Goal: Task Accomplishment & Management: Complete application form

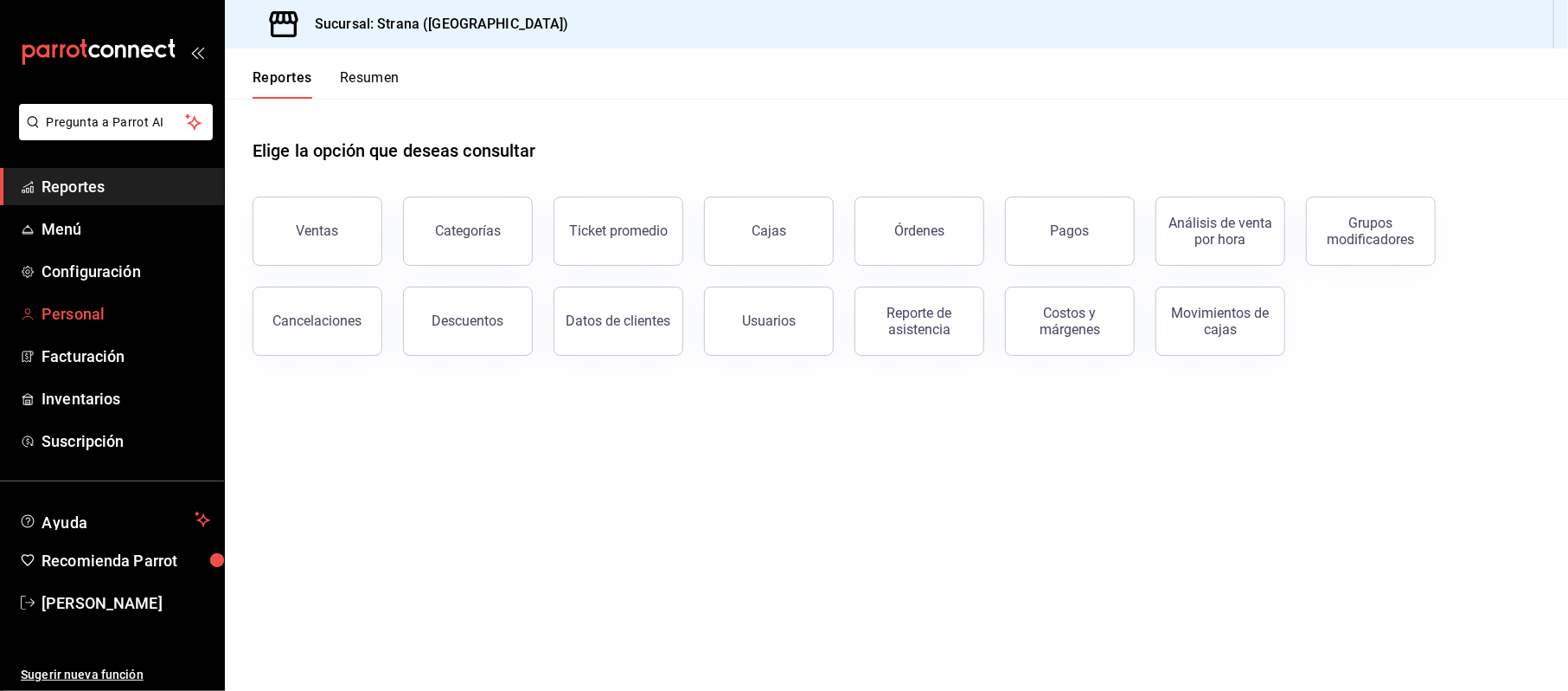
click at [90, 306] on span "Personal" at bounding box center [126, 314] width 169 height 23
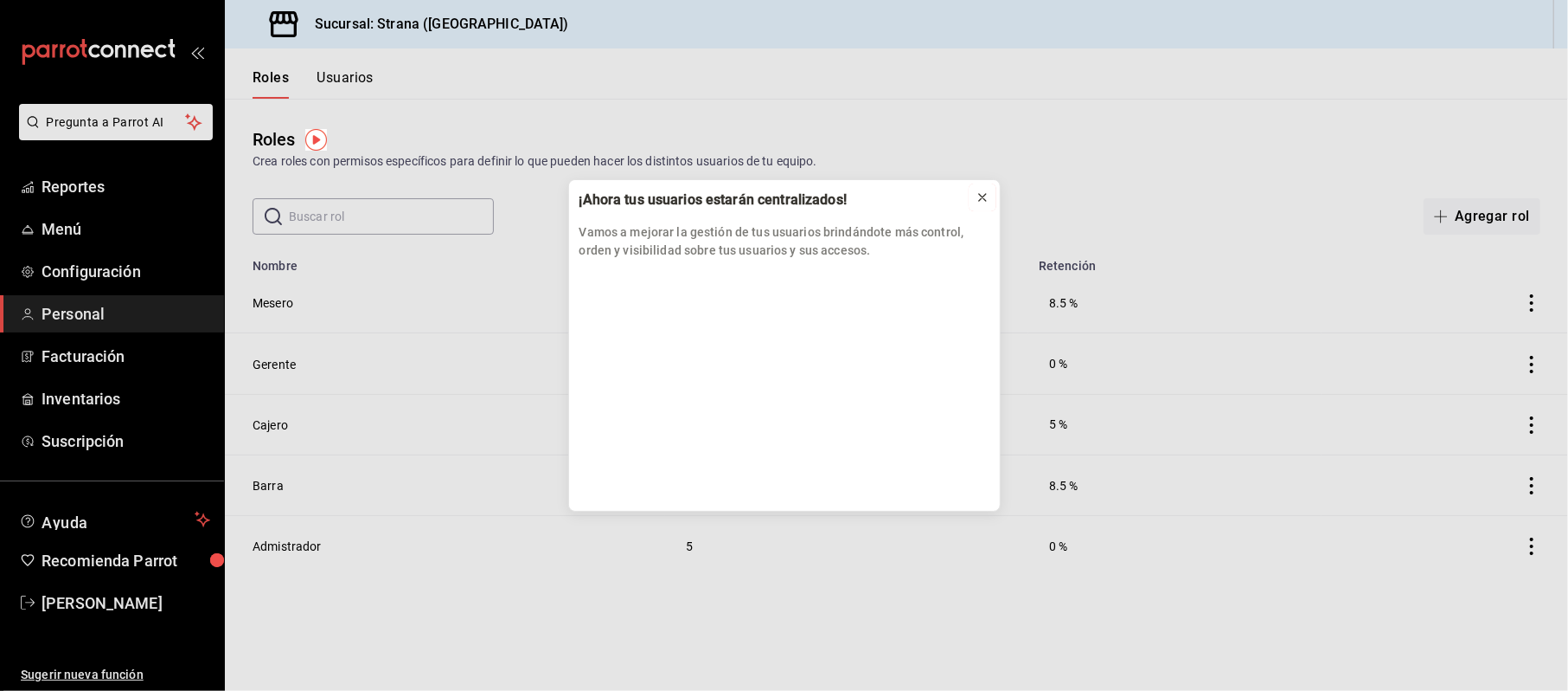
click at [994, 193] on button at bounding box center [983, 197] width 27 height 27
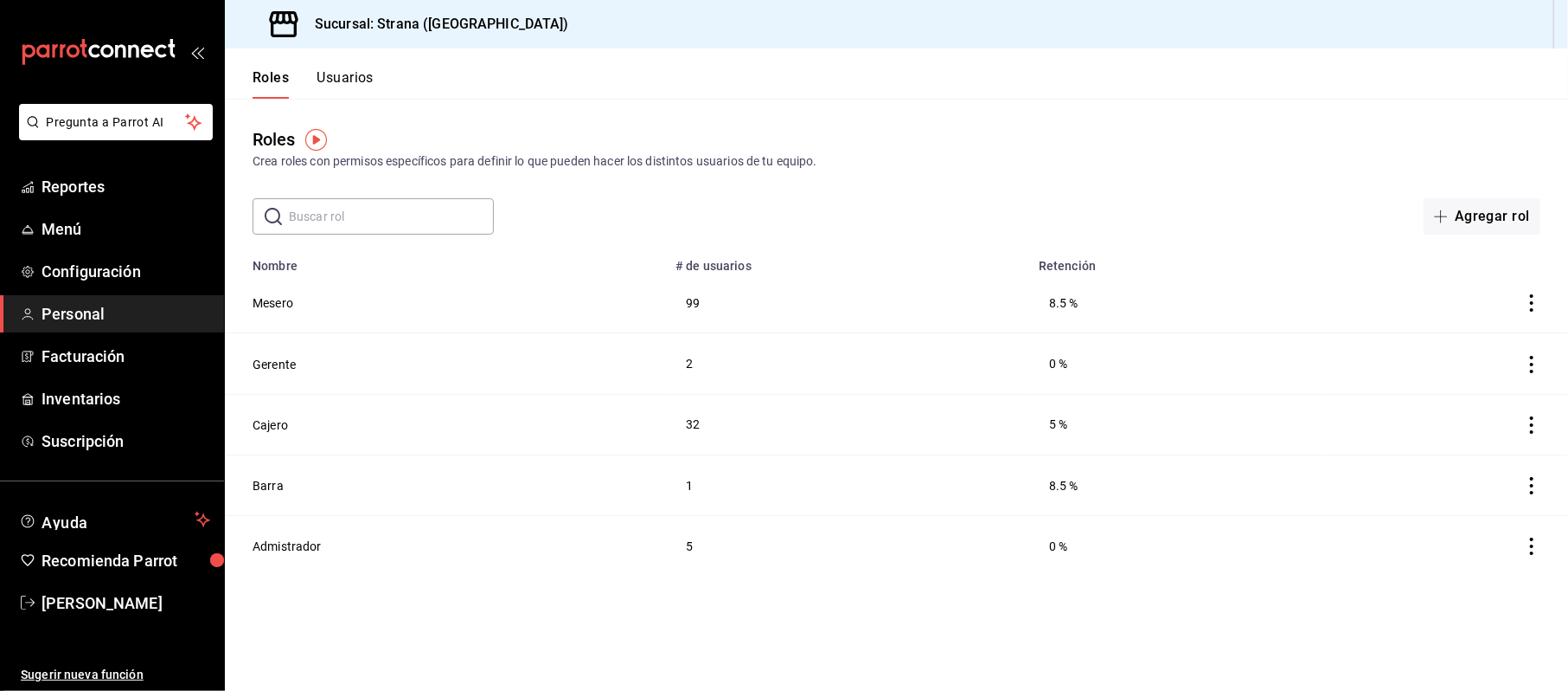
click at [357, 66] on div "Roles Usuarios" at bounding box center [299, 73] width 148 height 50
click at [333, 84] on button "Usuarios" at bounding box center [345, 84] width 57 height 29
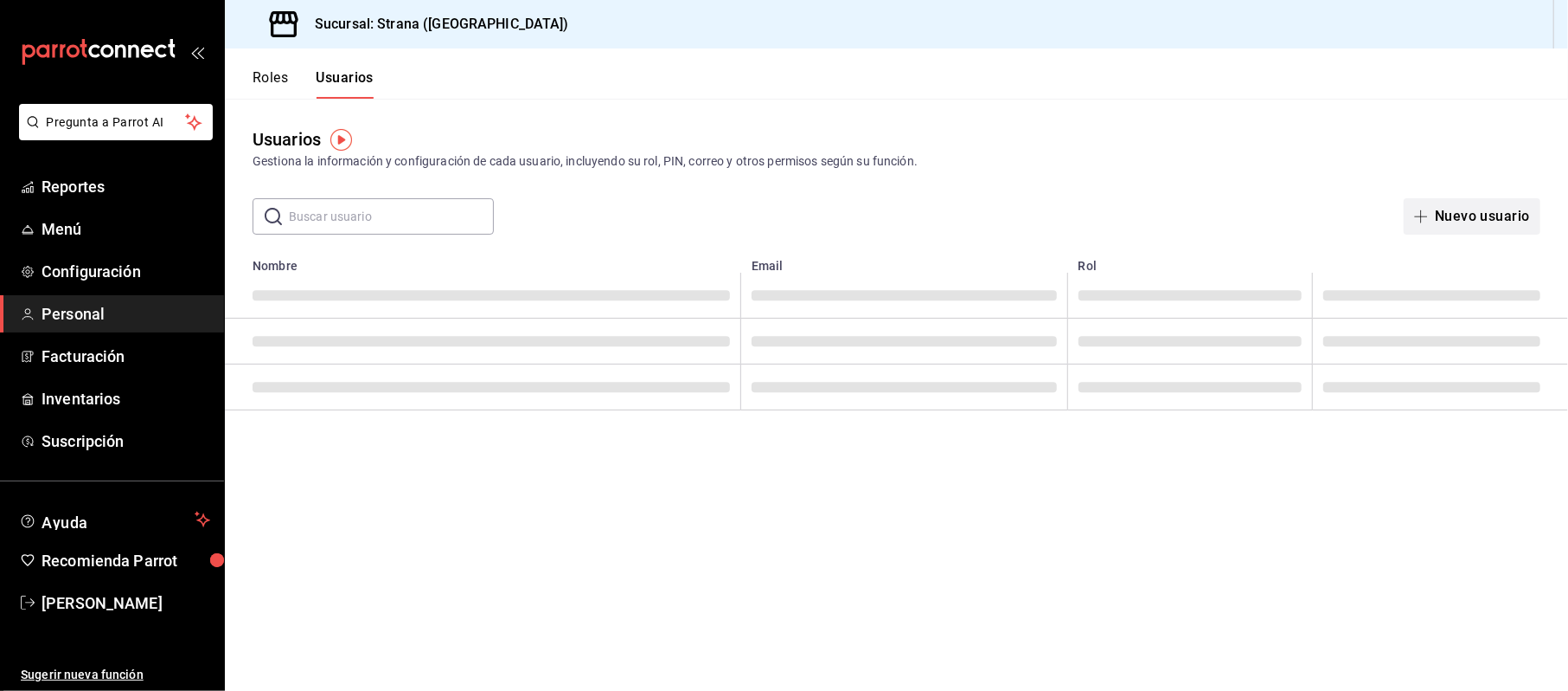
click at [1486, 198] on button "Nuevo usuario" at bounding box center [1472, 216] width 137 height 36
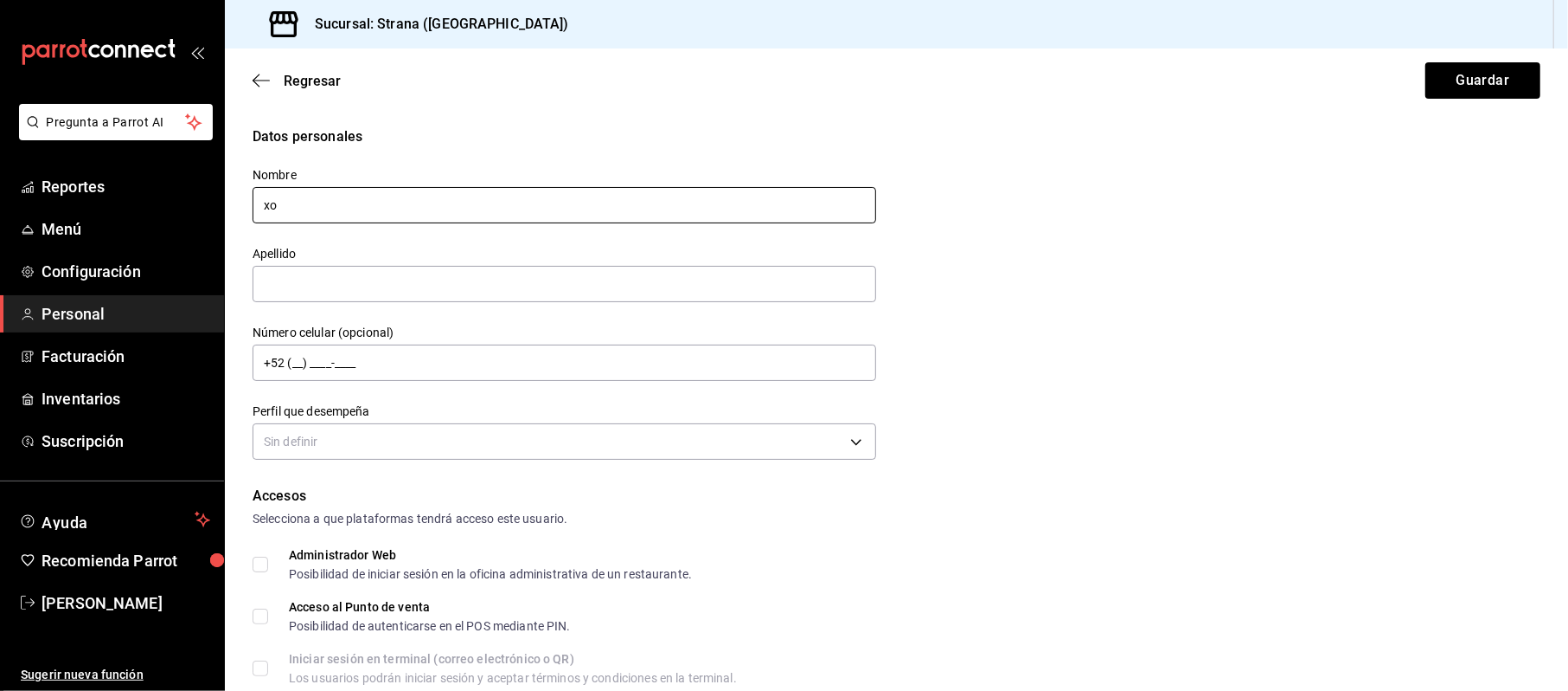
type input "x"
type input "Xochitl"
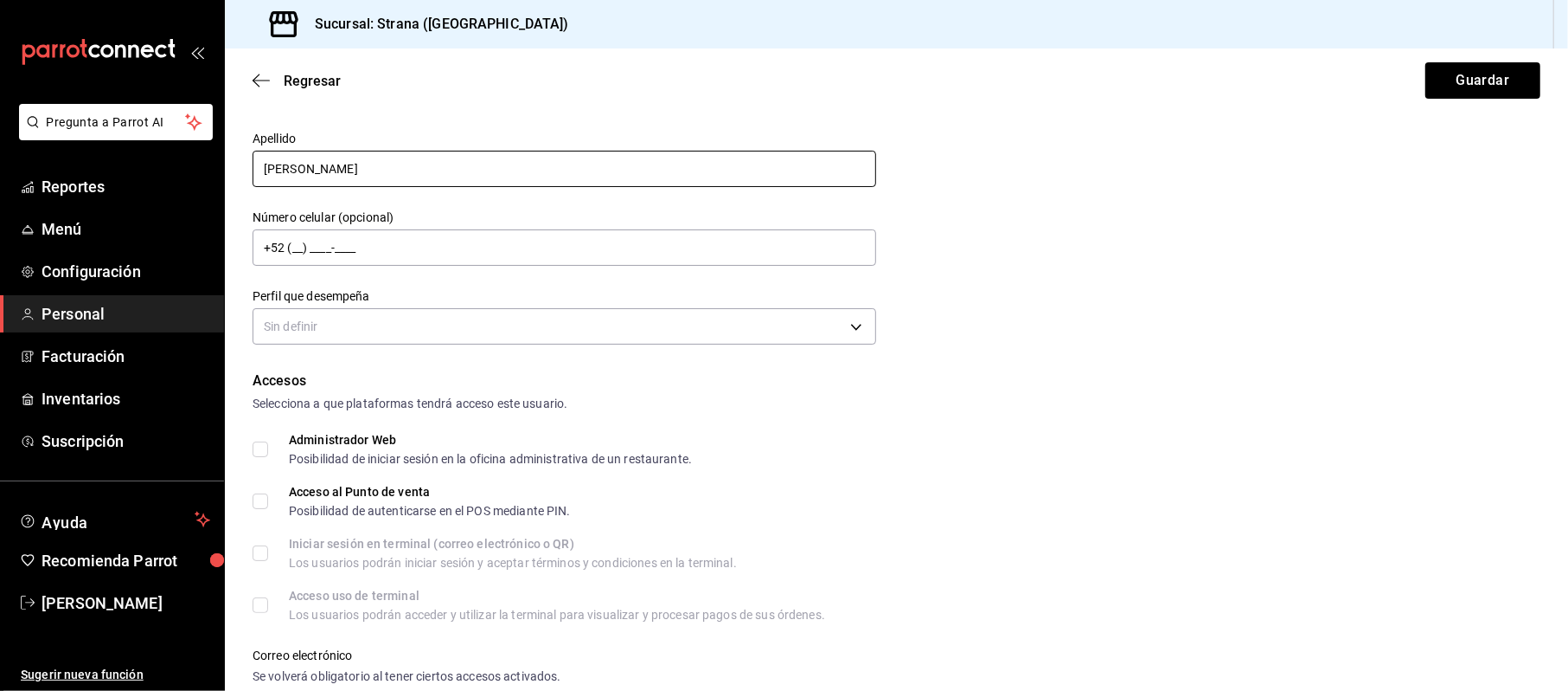
type input "Dorantes"
drag, startPoint x: 257, startPoint y: 476, endPoint x: 256, endPoint y: 498, distance: 22.0
click at [257, 476] on div "Accesos Selecciona a que plataformas tendrá acceso este usuario. Administrador …" at bounding box center [897, 621] width 1288 height 501
click at [256, 503] on input "Acceso al Punto de venta Posibilidad de autenticarse en el POS mediante PIN." at bounding box center [261, 501] width 16 height 16
checkbox input "true"
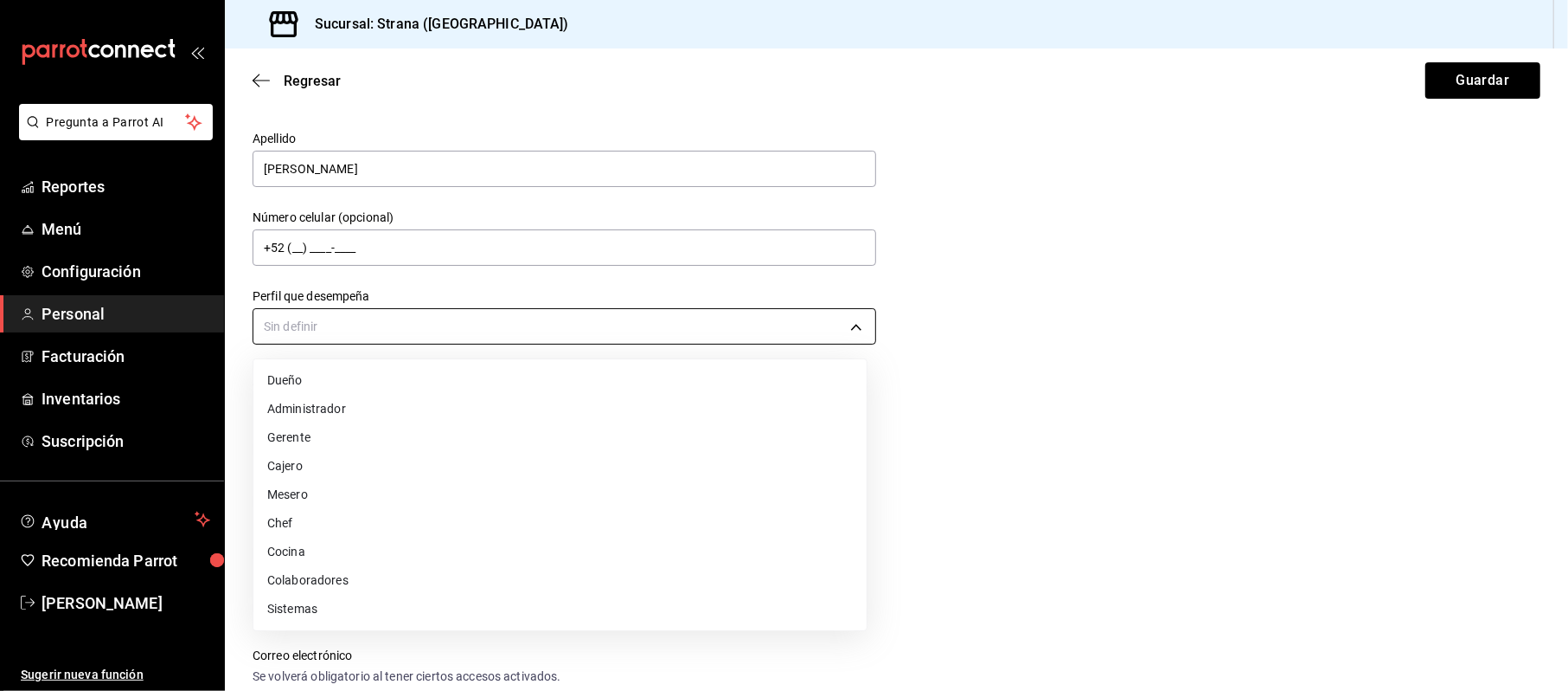
click at [343, 320] on body "Pregunta a Parrot AI Reportes Menú Configuración Personal Facturación Inventari…" at bounding box center [784, 345] width 1568 height 691
click at [288, 509] on li "Chef" at bounding box center [560, 523] width 614 height 28
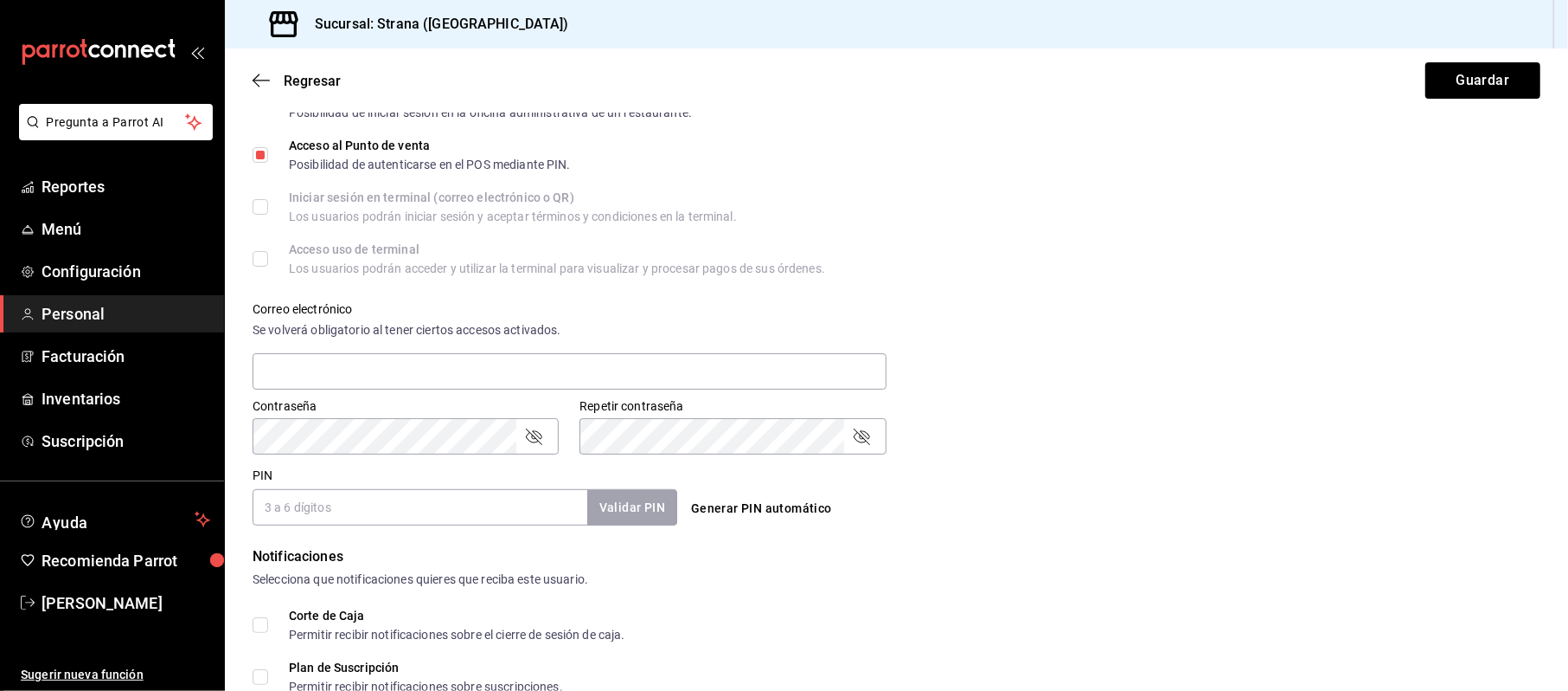
scroll to position [231, 0]
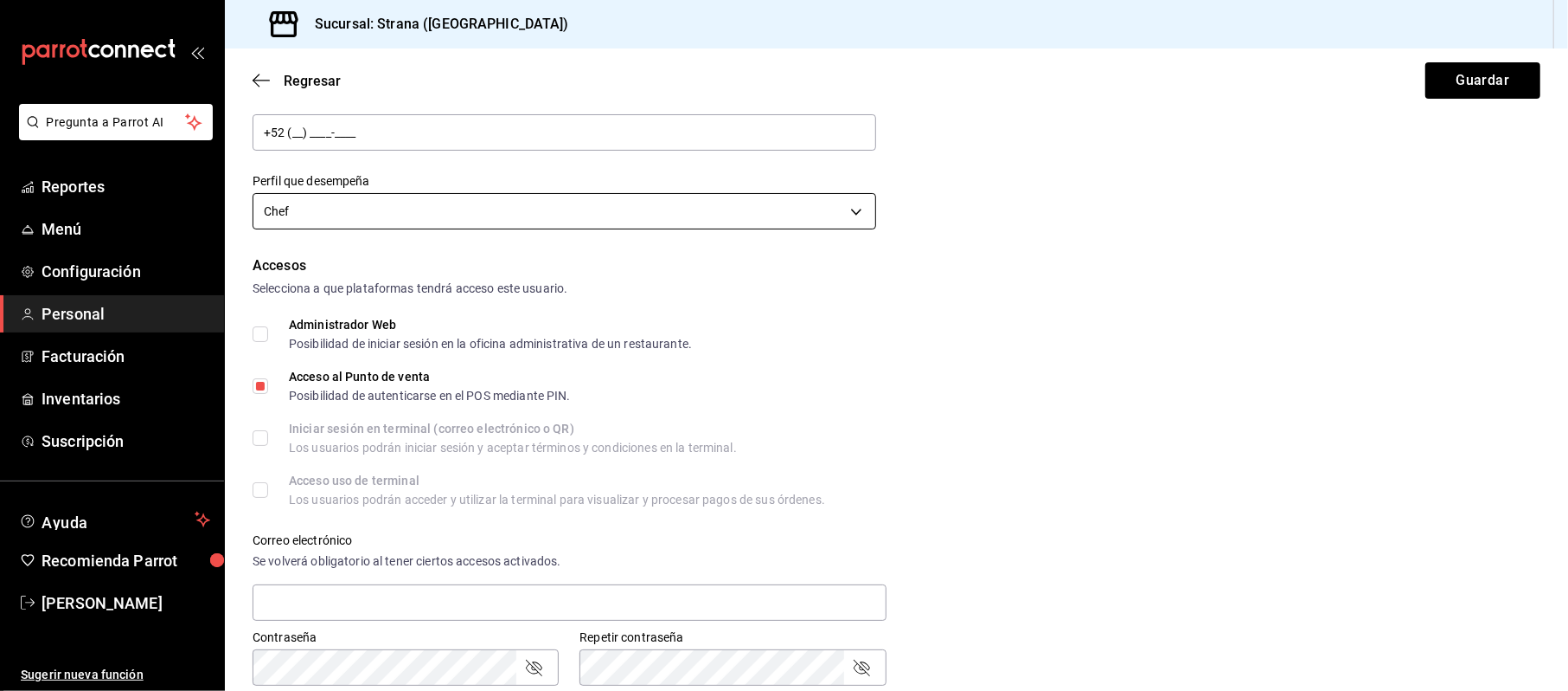
click at [334, 197] on body "Pregunta a Parrot AI Reportes Menú Configuración Personal Facturación Inventari…" at bounding box center [784, 345] width 1568 height 691
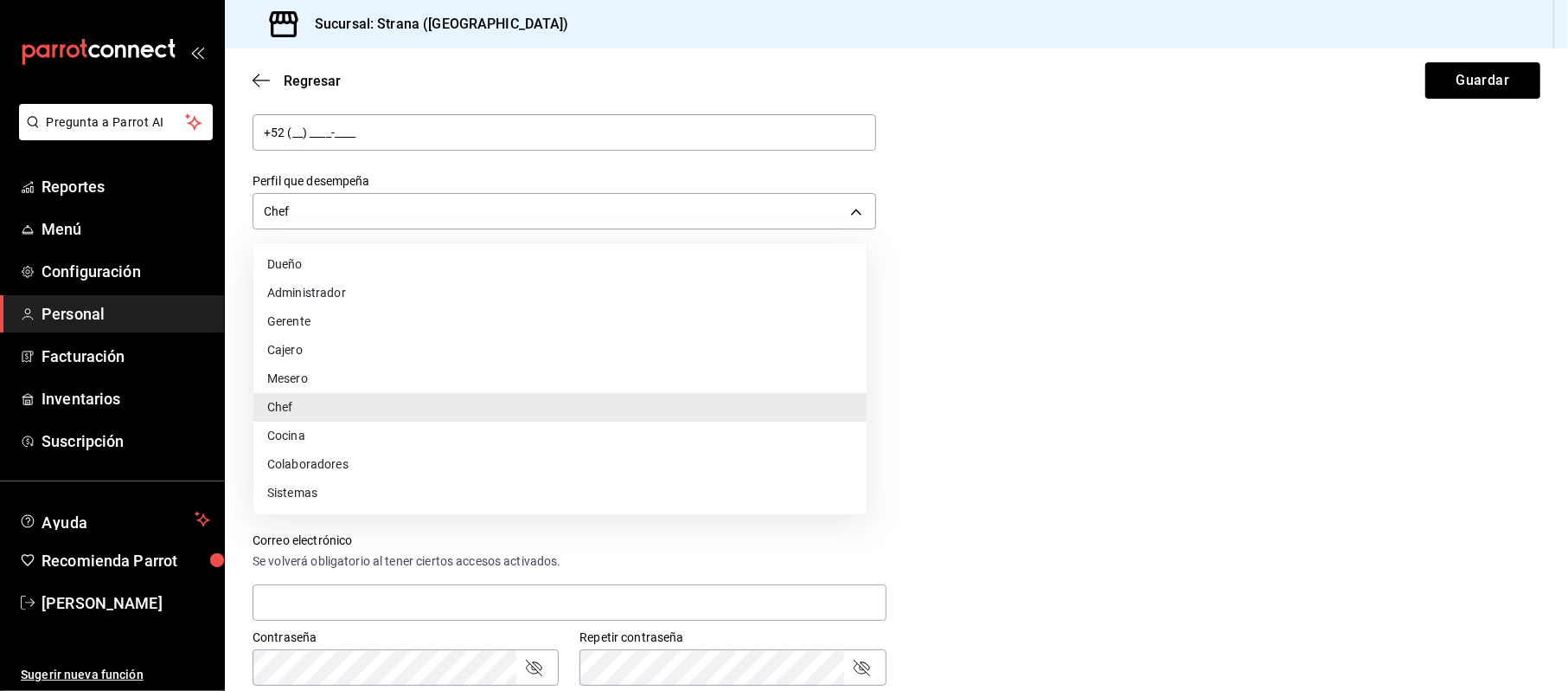
click at [306, 381] on li "Mesero" at bounding box center [560, 378] width 614 height 28
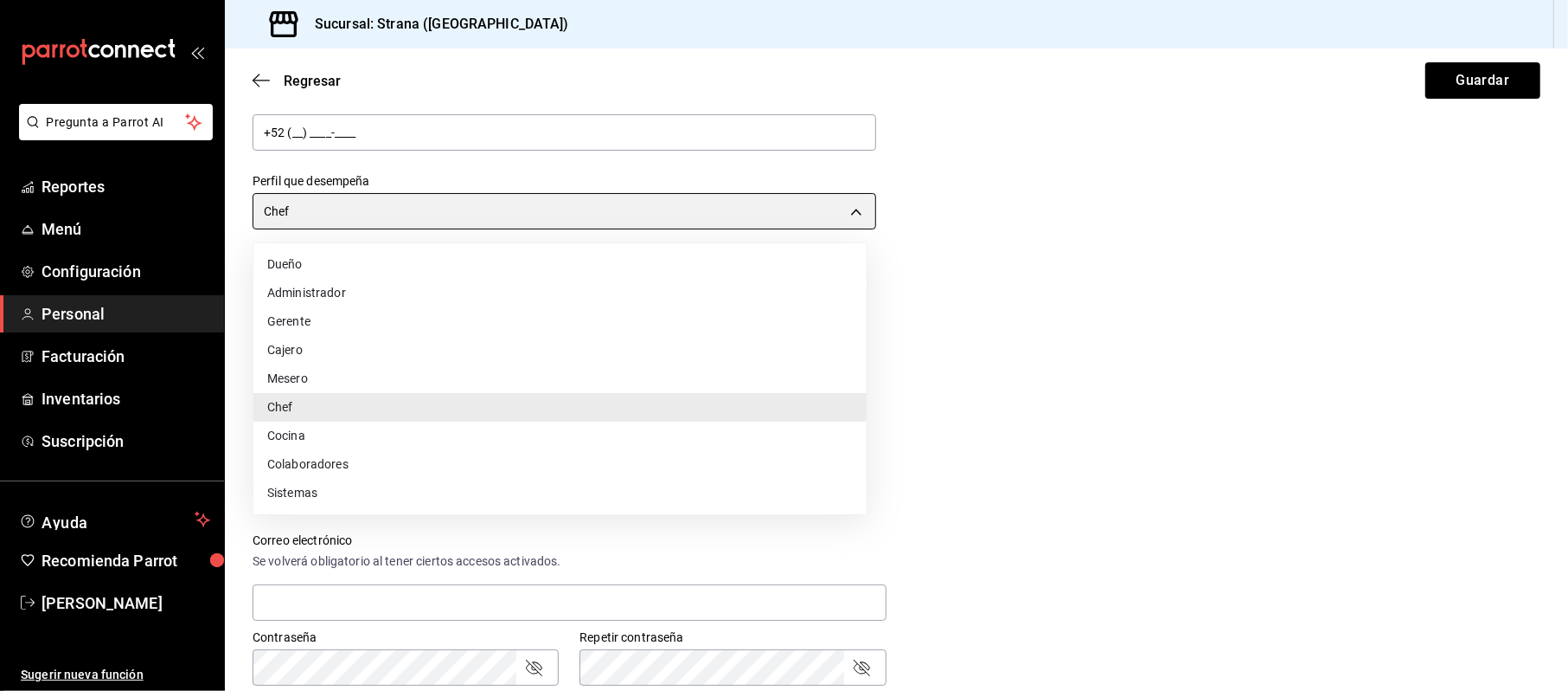
type input "WAITER"
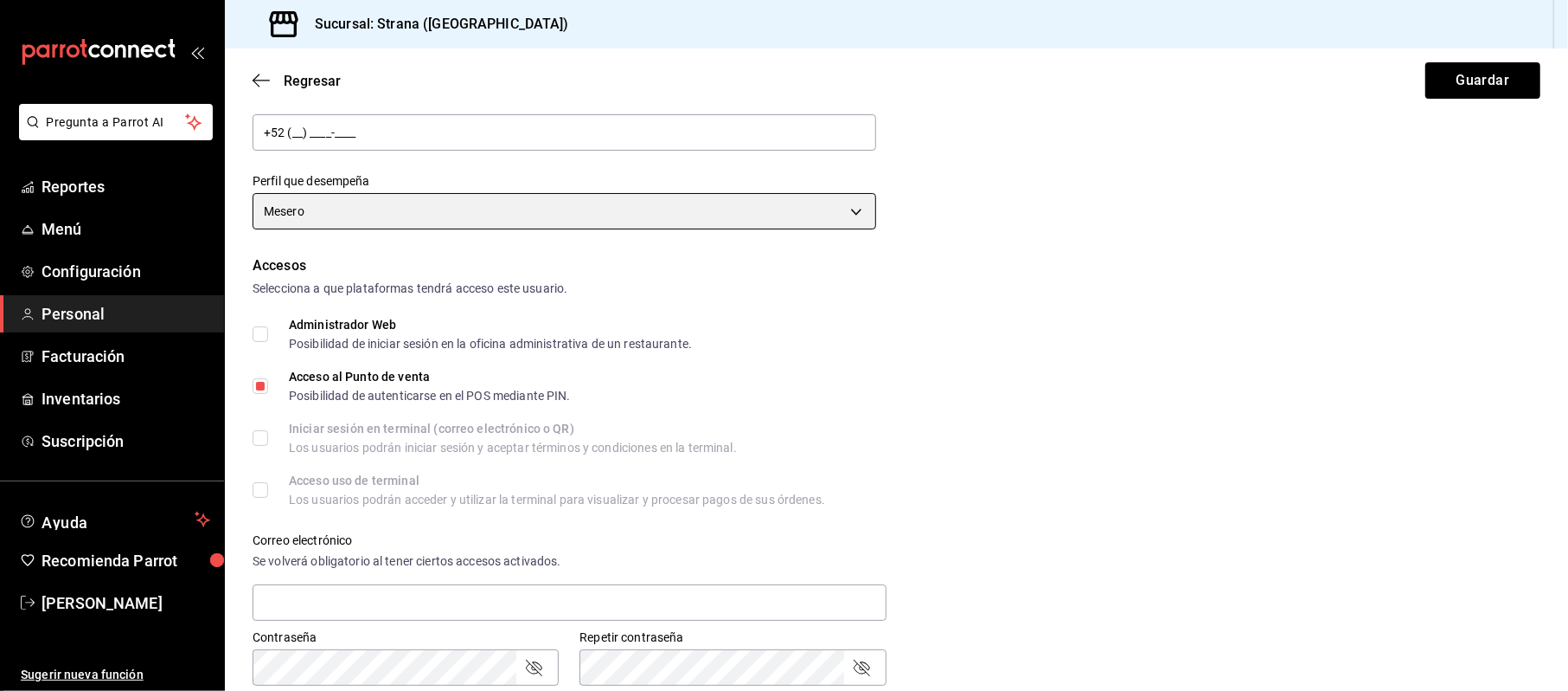
scroll to position [577, 0]
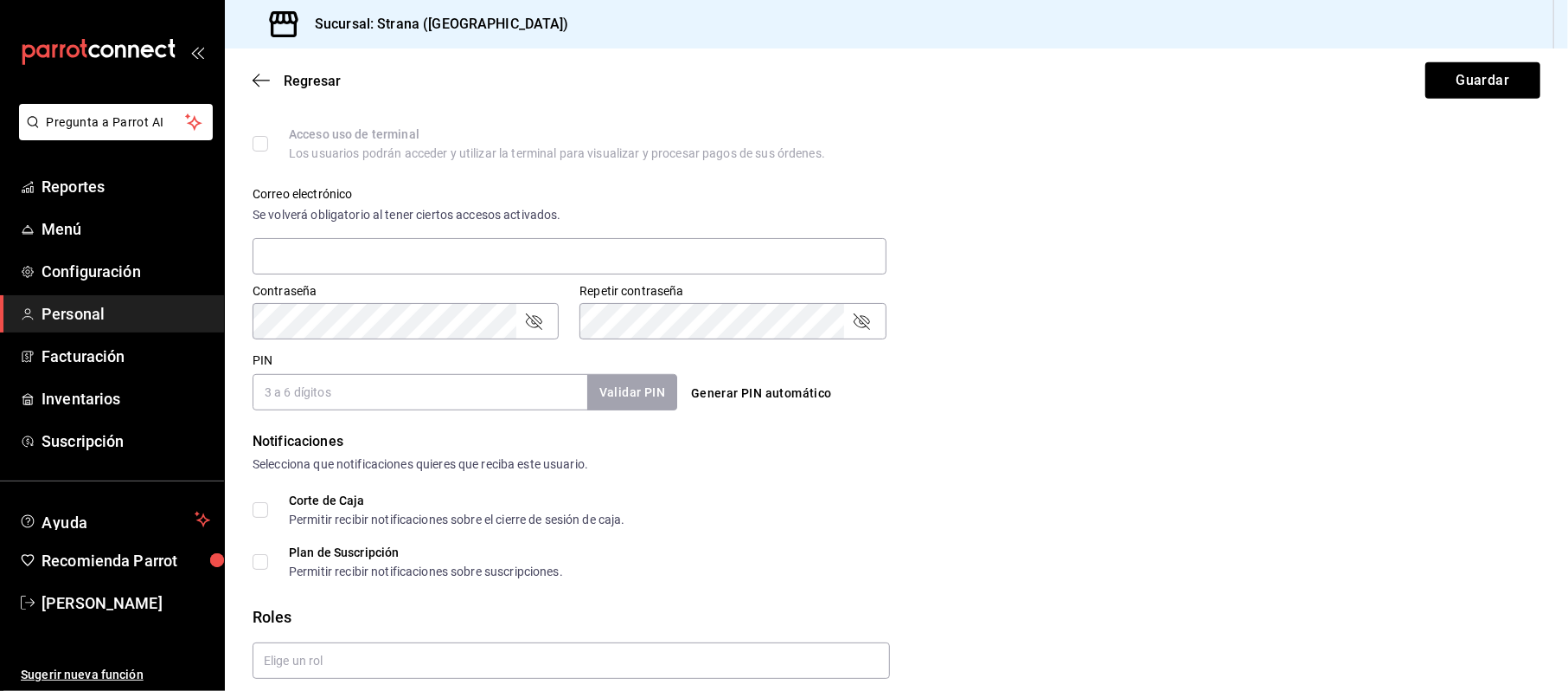
click at [315, 348] on div "PIN Validar PIN ​" at bounding box center [461, 378] width 432 height 65
click at [315, 362] on div "PIN Validar PIN ​" at bounding box center [465, 381] width 425 height 57
drag, startPoint x: 315, startPoint y: 365, endPoint x: 310, endPoint y: 381, distance: 16.8
click at [315, 366] on div "PIN Validar PIN ​" at bounding box center [465, 381] width 425 height 57
click at [310, 381] on input "PIN" at bounding box center [420, 392] width 335 height 36
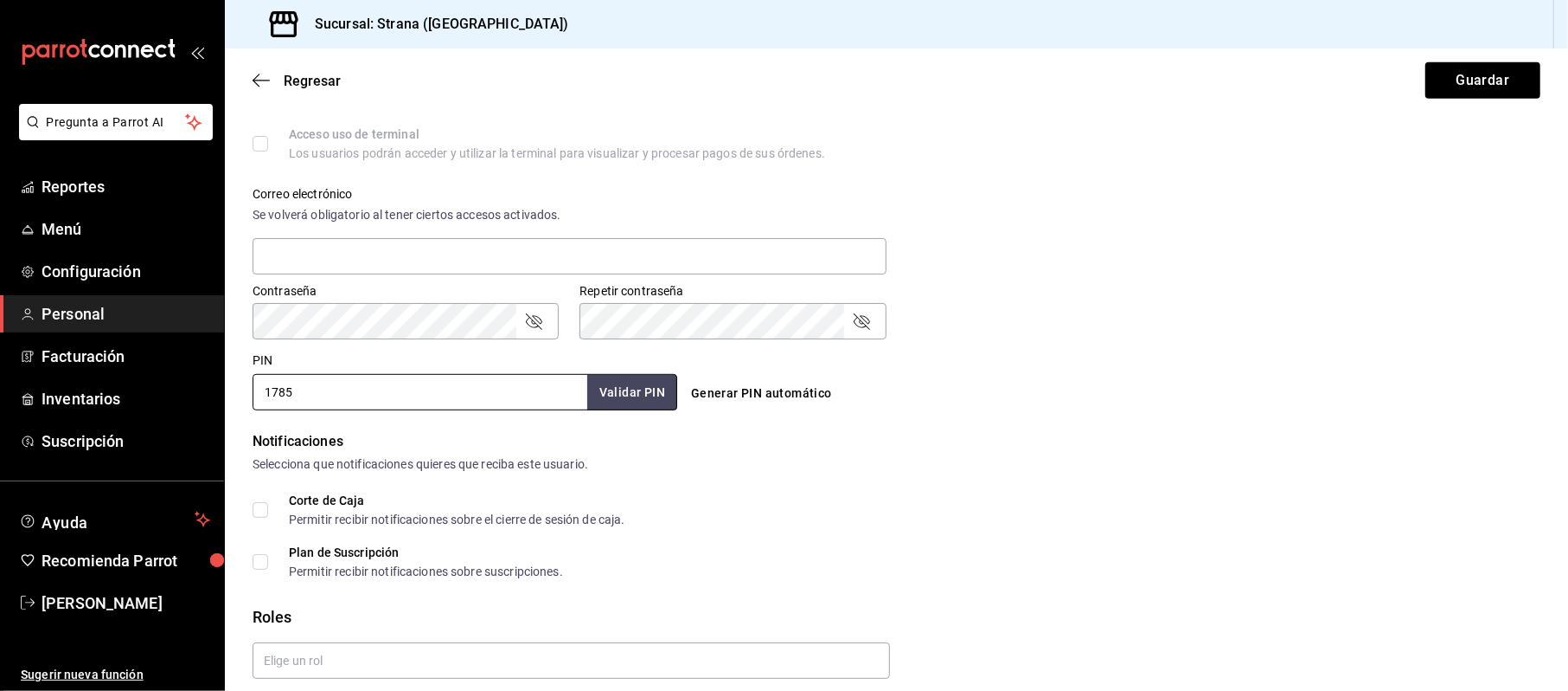
scroll to position [640, 0]
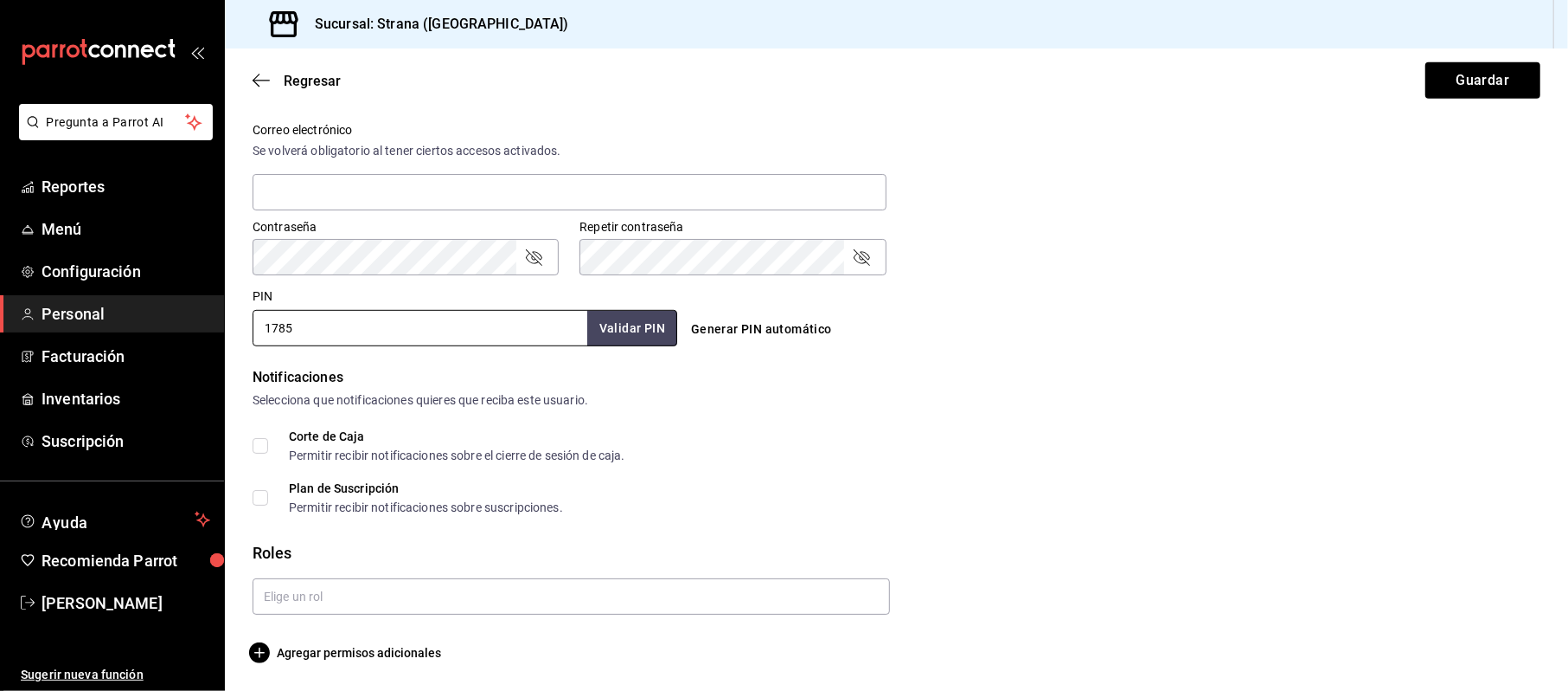
type input "1785"
drag, startPoint x: 305, startPoint y: 627, endPoint x: 317, endPoint y: 617, distance: 15.6
click at [306, 628] on form "Datos personales Nombre Xochitl Apellido Dorantes Número celular (opcional) +52…" at bounding box center [897, 74] width 1288 height 1177
click at [325, 595] on input "text" at bounding box center [572, 595] width 638 height 36
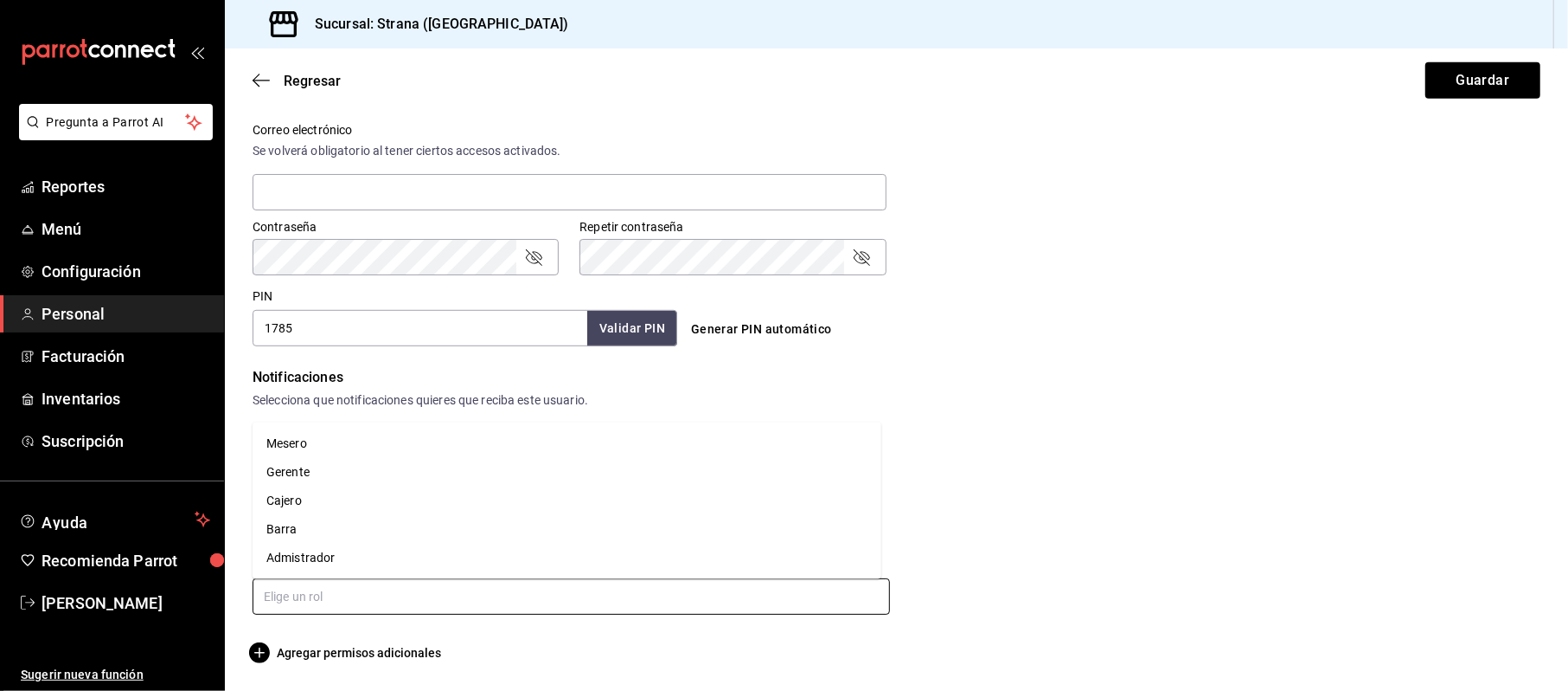
click at [308, 452] on li "Mesero" at bounding box center [568, 443] width 629 height 28
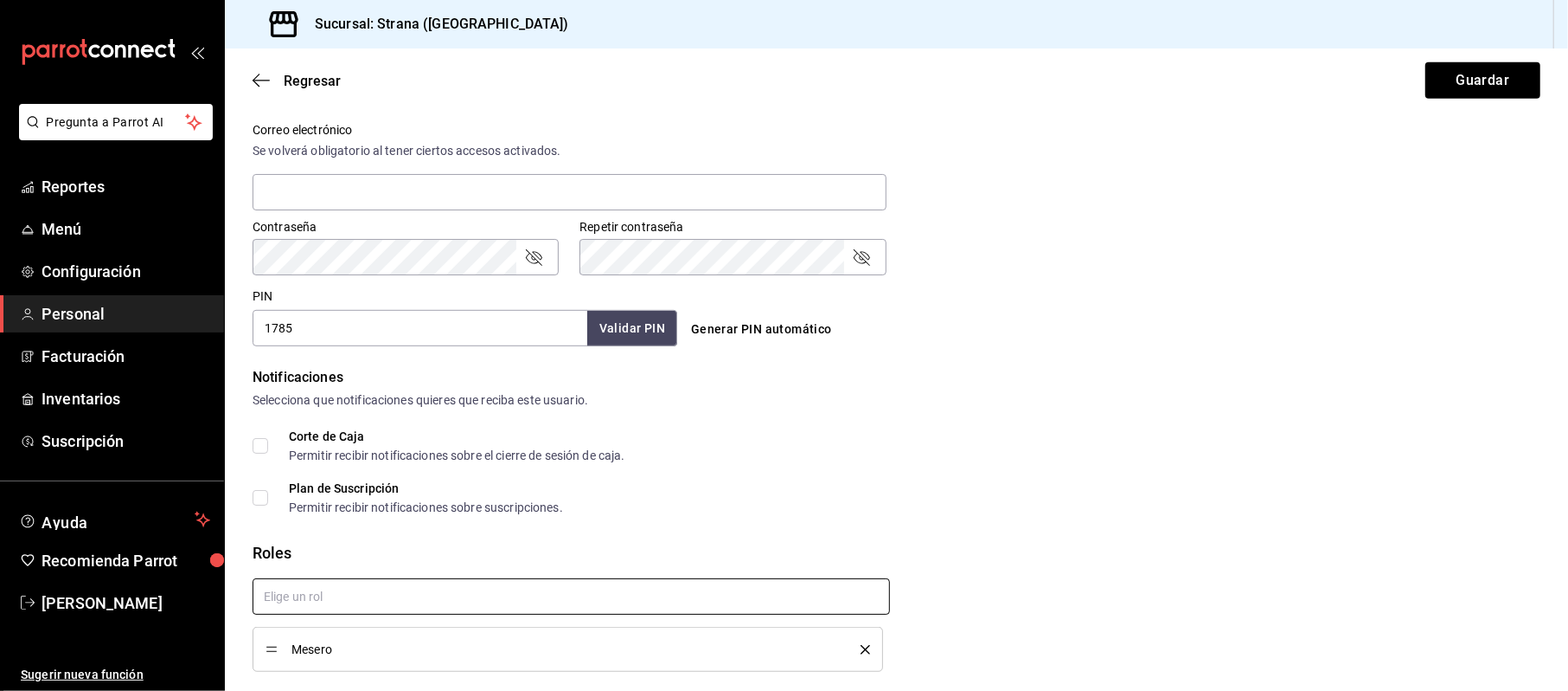
scroll to position [698, 0]
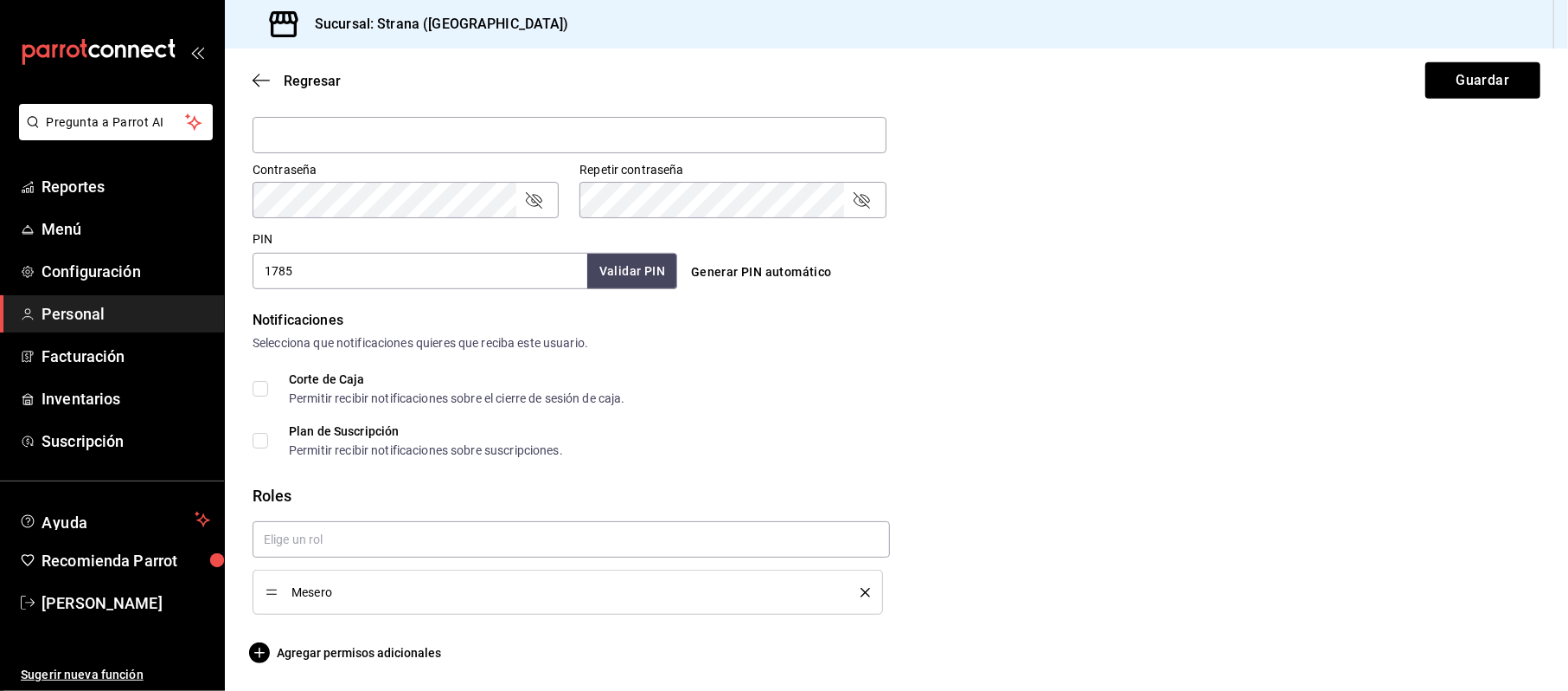
click at [348, 615] on form "Datos personales Nombre Xochitl Apellido Dorantes Número celular (opcional) +52…" at bounding box center [897, 46] width 1288 height 1234
click at [646, 260] on button "Validar PIN" at bounding box center [631, 272] width 92 height 37
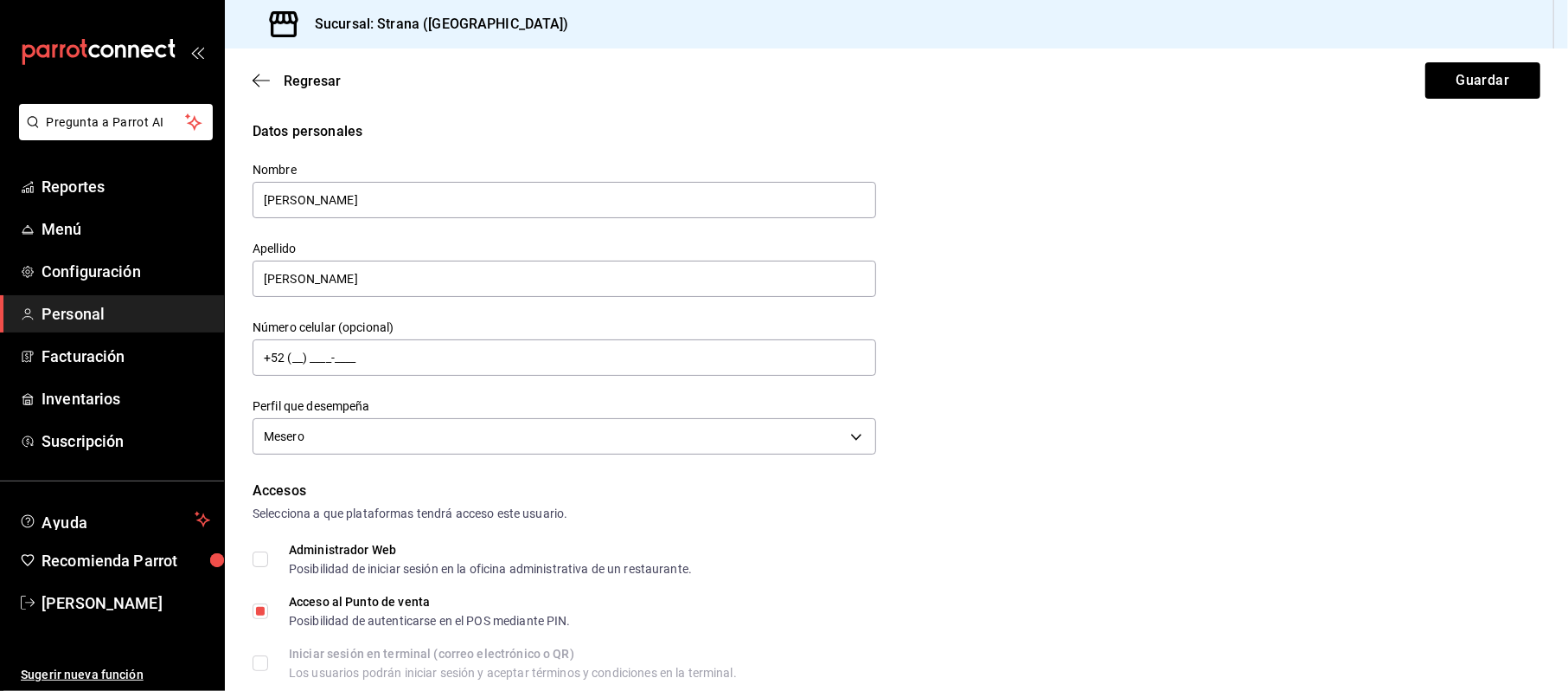
scroll to position [0, 0]
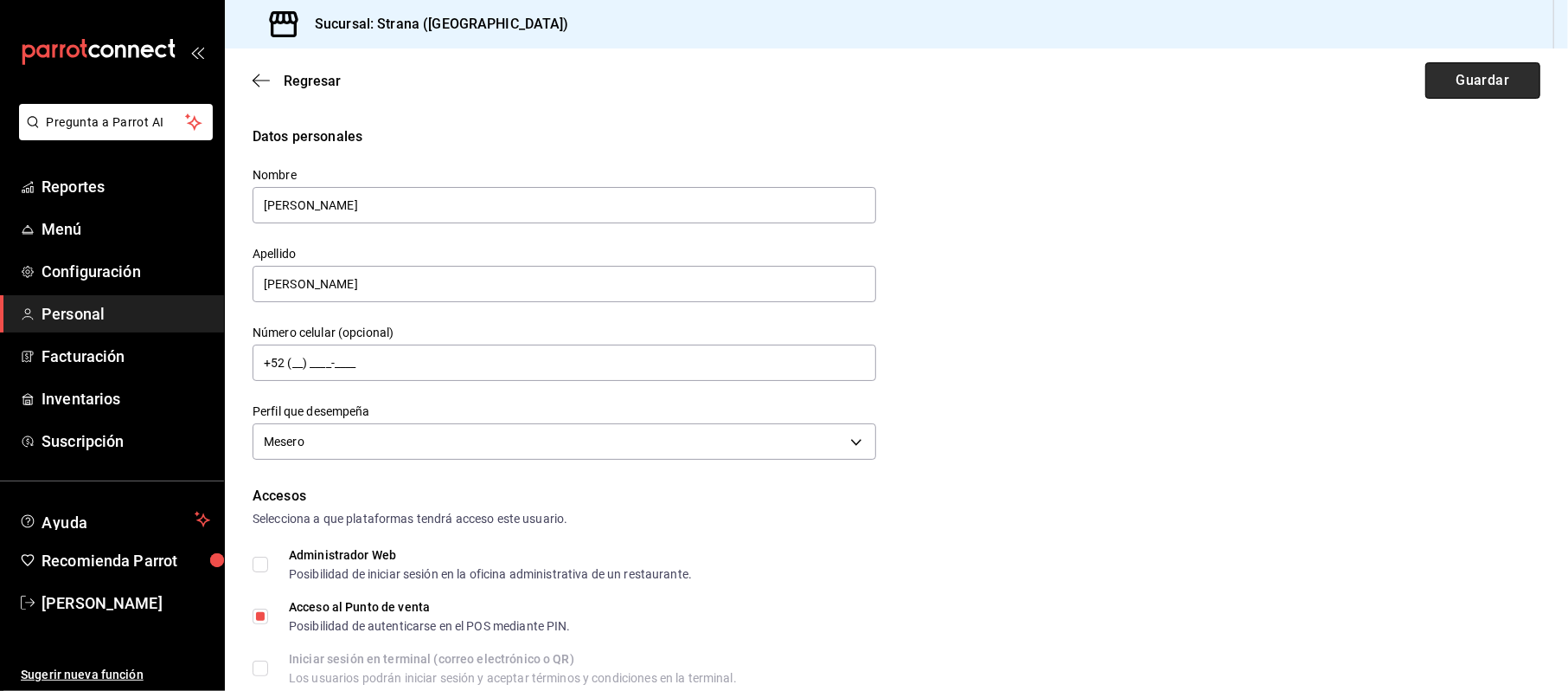
click at [1432, 73] on button "Guardar" at bounding box center [1483, 80] width 115 height 36
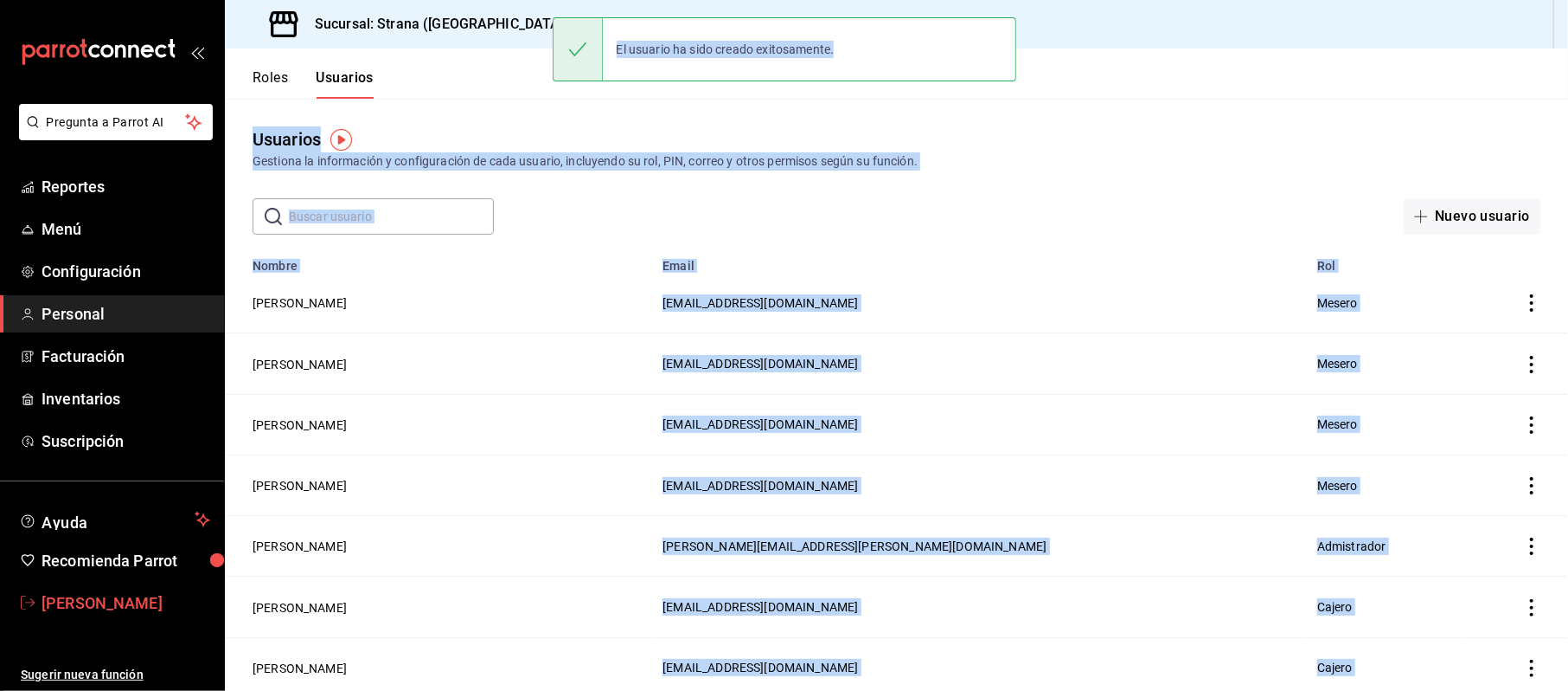
click at [140, 600] on span "Cinthia Sarahi" at bounding box center [126, 603] width 169 height 23
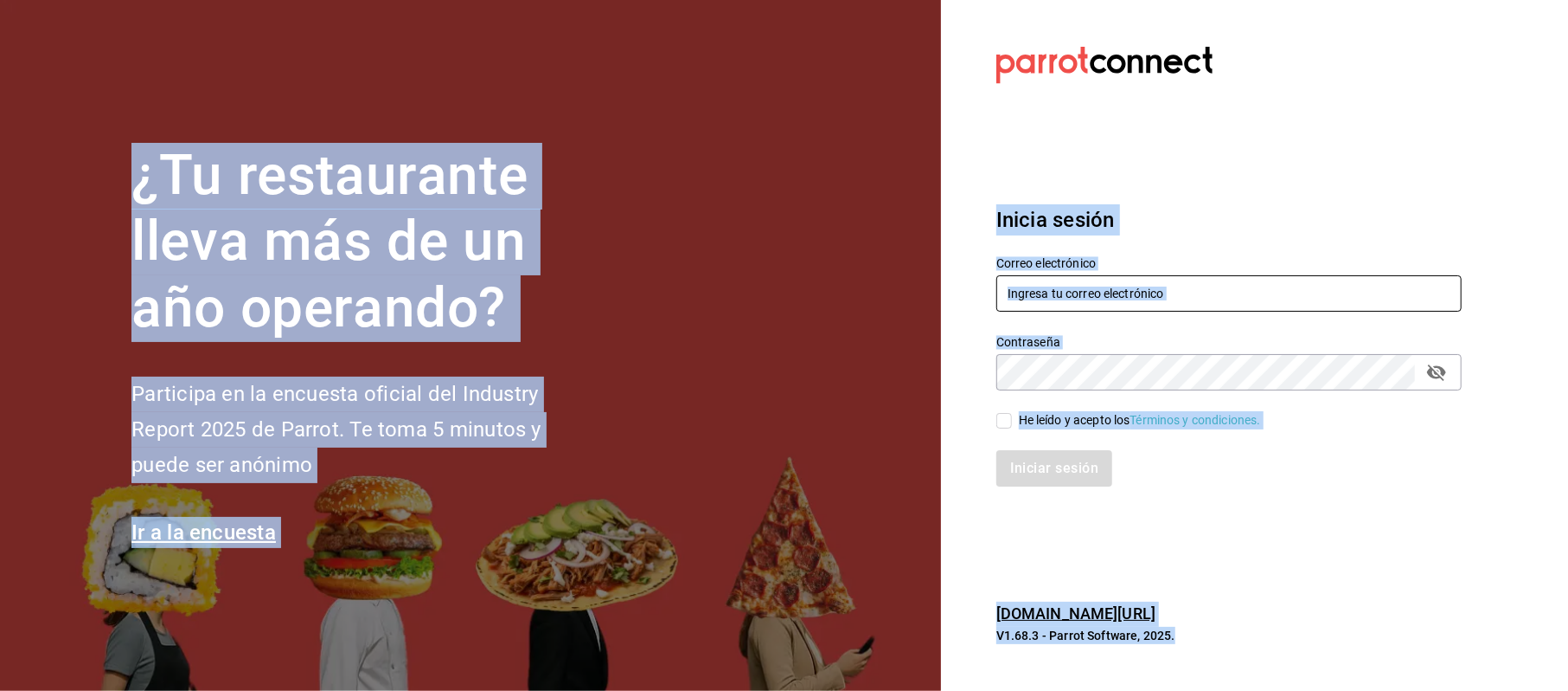
click at [1083, 296] on input "text" at bounding box center [1229, 293] width 465 height 36
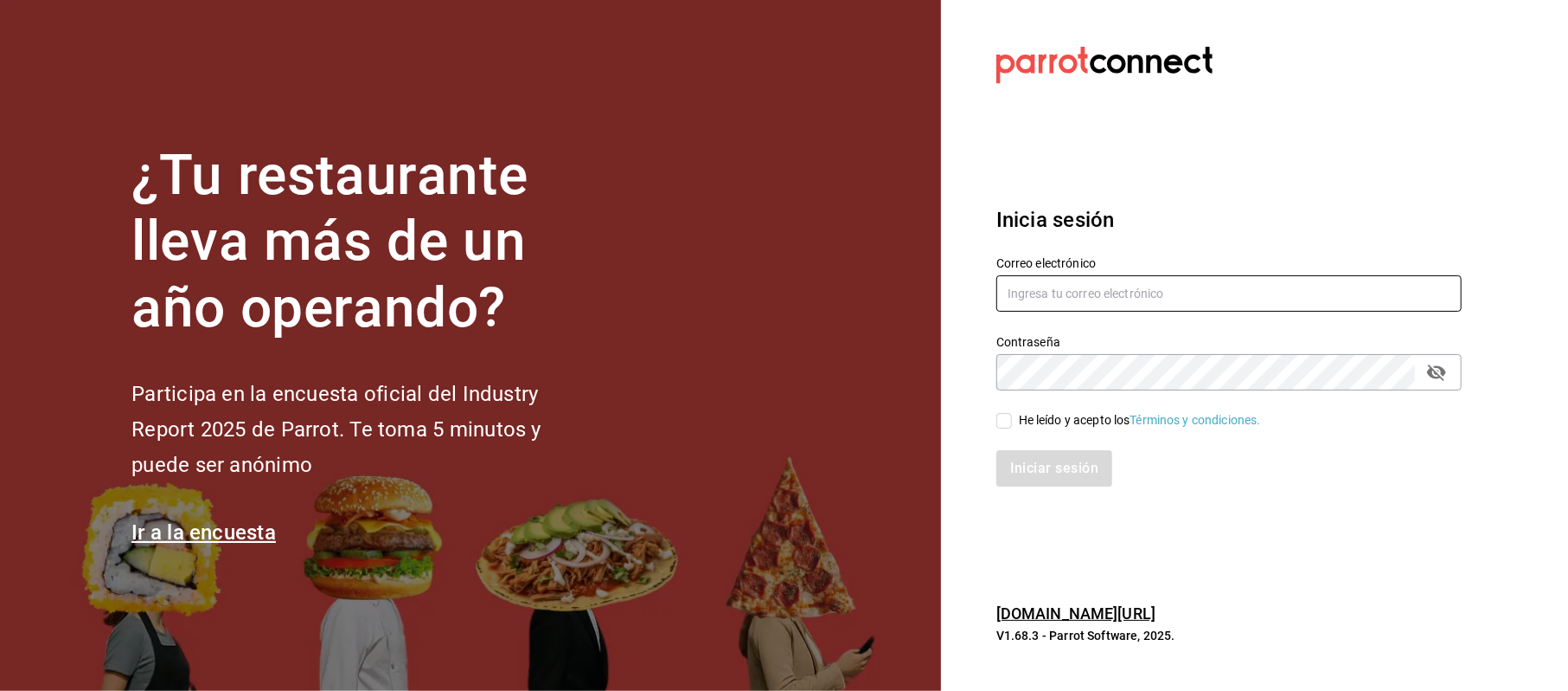
click at [1131, 291] on input "text" at bounding box center [1229, 293] width 465 height 36
type input "cinthiasgs30@gmail.com"
click at [1055, 404] on div "He leído y acepto los Términos y condiciones." at bounding box center [1219, 410] width 487 height 40
click at [1067, 441] on div "Iniciar sesión" at bounding box center [1219, 457] width 487 height 57
click at [1062, 417] on div "He leído y acepto los Términos y condiciones." at bounding box center [1140, 420] width 242 height 19
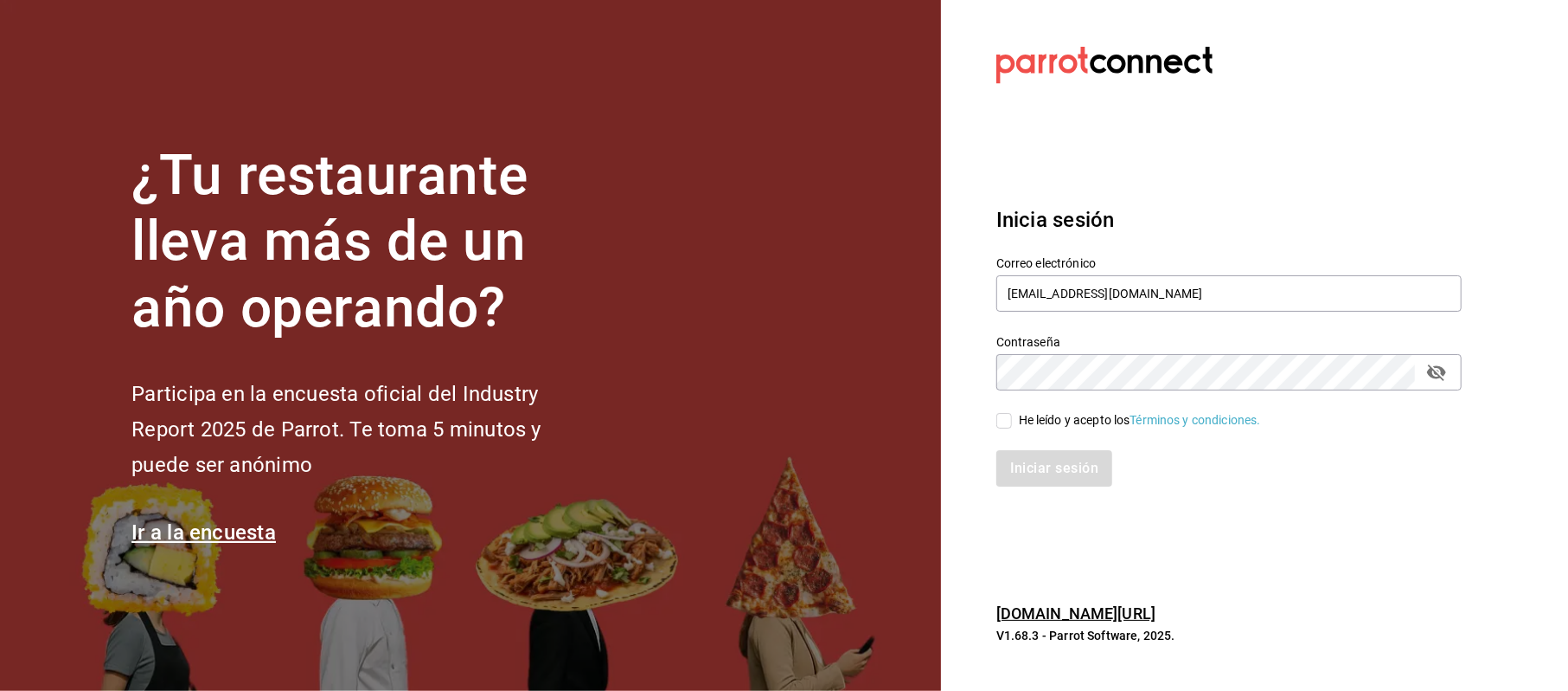
click at [1012, 417] on input "He leído y acepto los Términos y condiciones." at bounding box center [1004, 420] width 16 height 16
checkbox input "true"
click at [1043, 458] on button "Iniciar sesión" at bounding box center [1055, 467] width 117 height 36
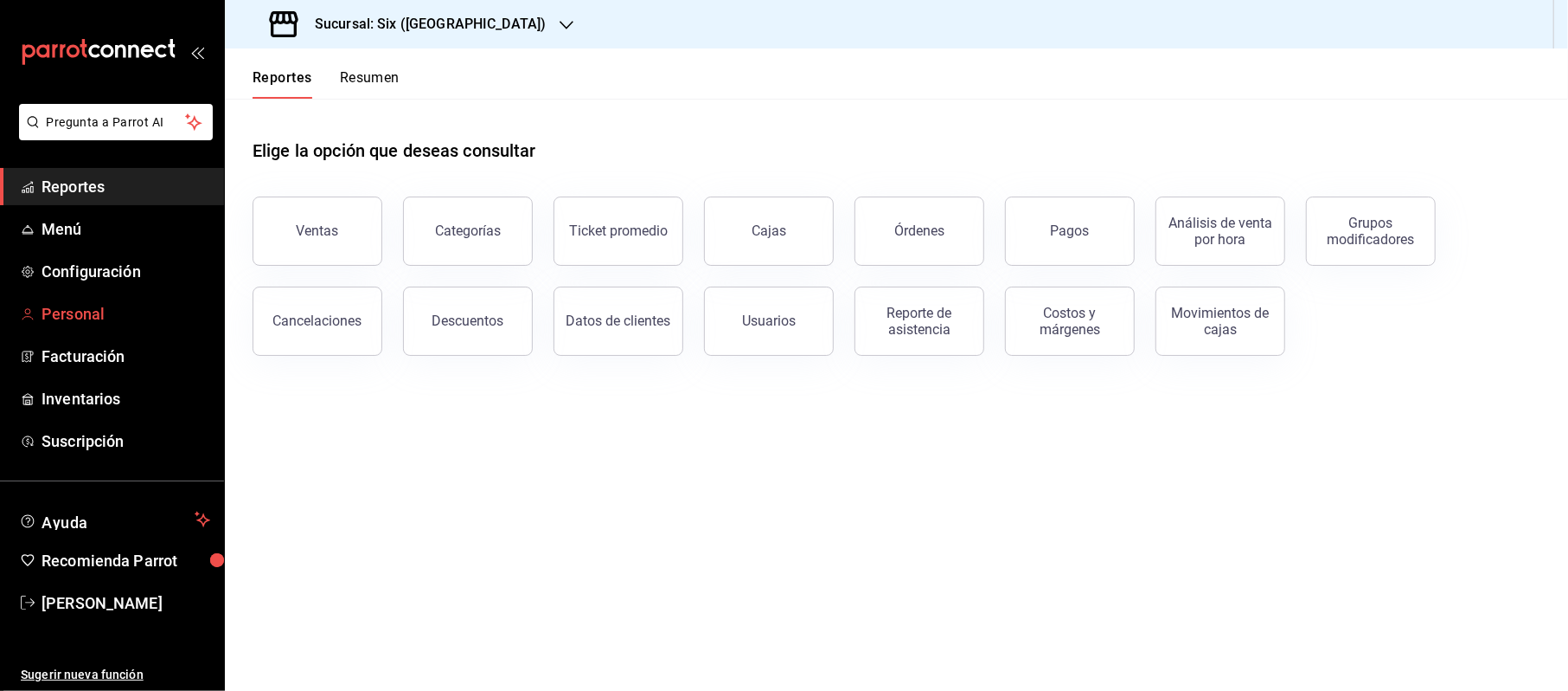
click at [101, 303] on span "Personal" at bounding box center [126, 314] width 169 height 23
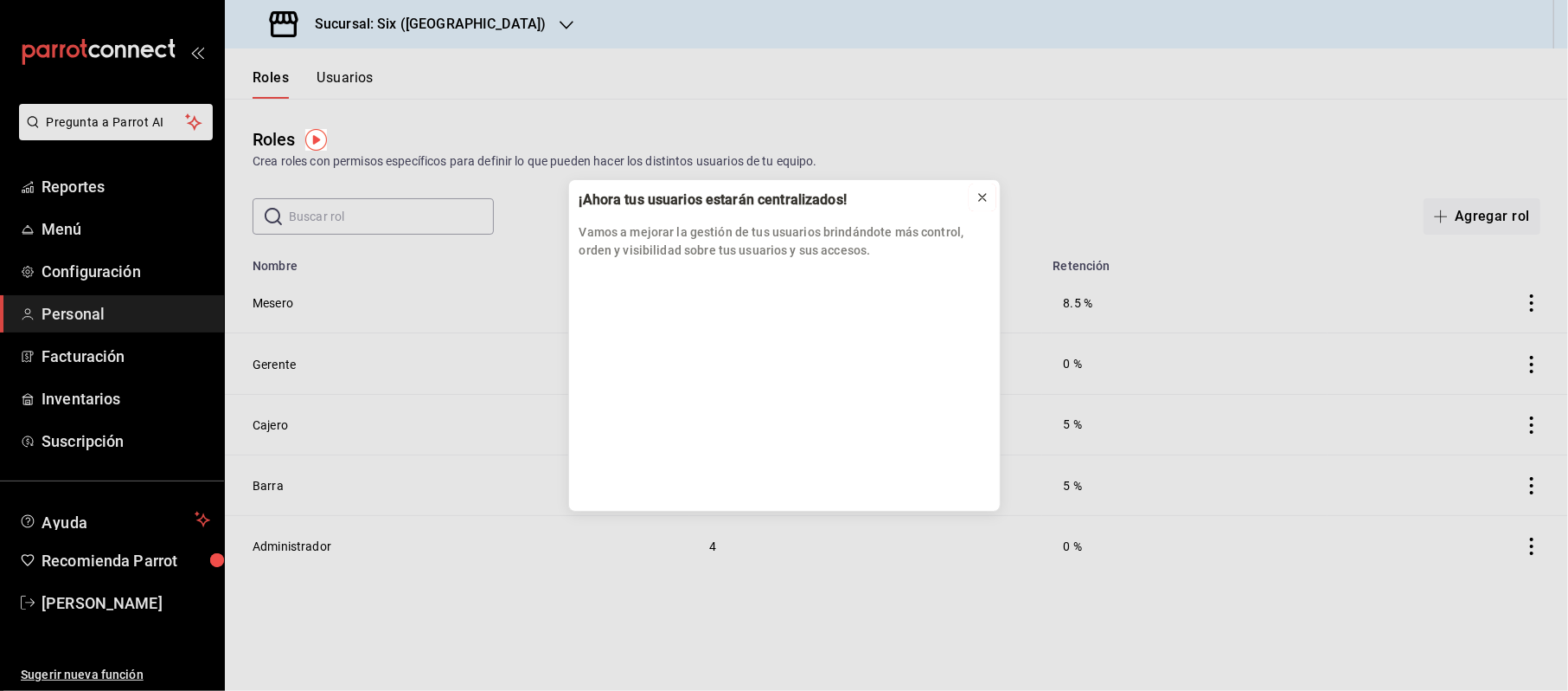
click at [986, 197] on icon at bounding box center [983, 197] width 14 height 14
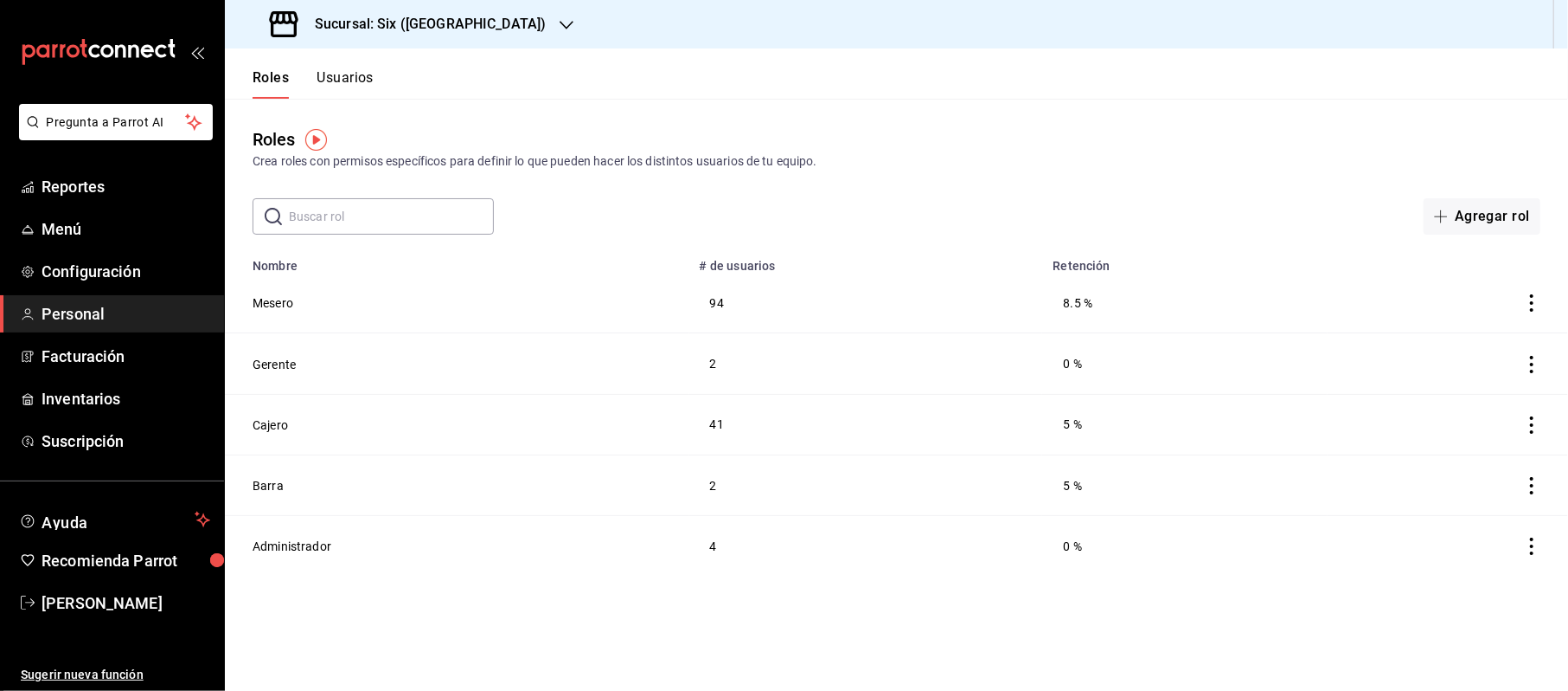
click at [330, 60] on div "Roles Usuarios" at bounding box center [299, 73] width 148 height 50
click at [328, 65] on div "Roles Usuarios" at bounding box center [299, 73] width 148 height 50
click at [287, 65] on div "Roles Usuarios" at bounding box center [299, 73] width 148 height 50
click at [344, 81] on button "Usuarios" at bounding box center [345, 84] width 57 height 29
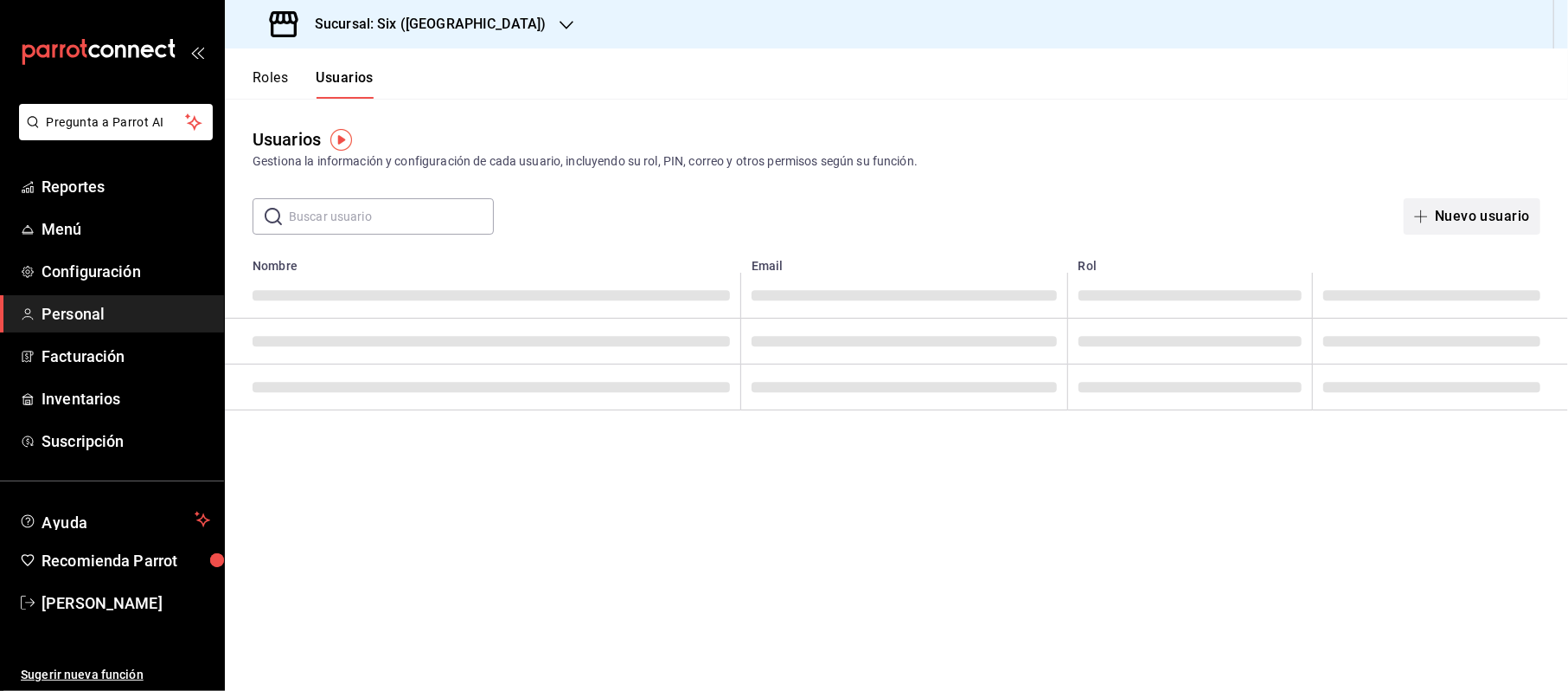
click at [1468, 212] on button "Nuevo usuario" at bounding box center [1472, 216] width 137 height 36
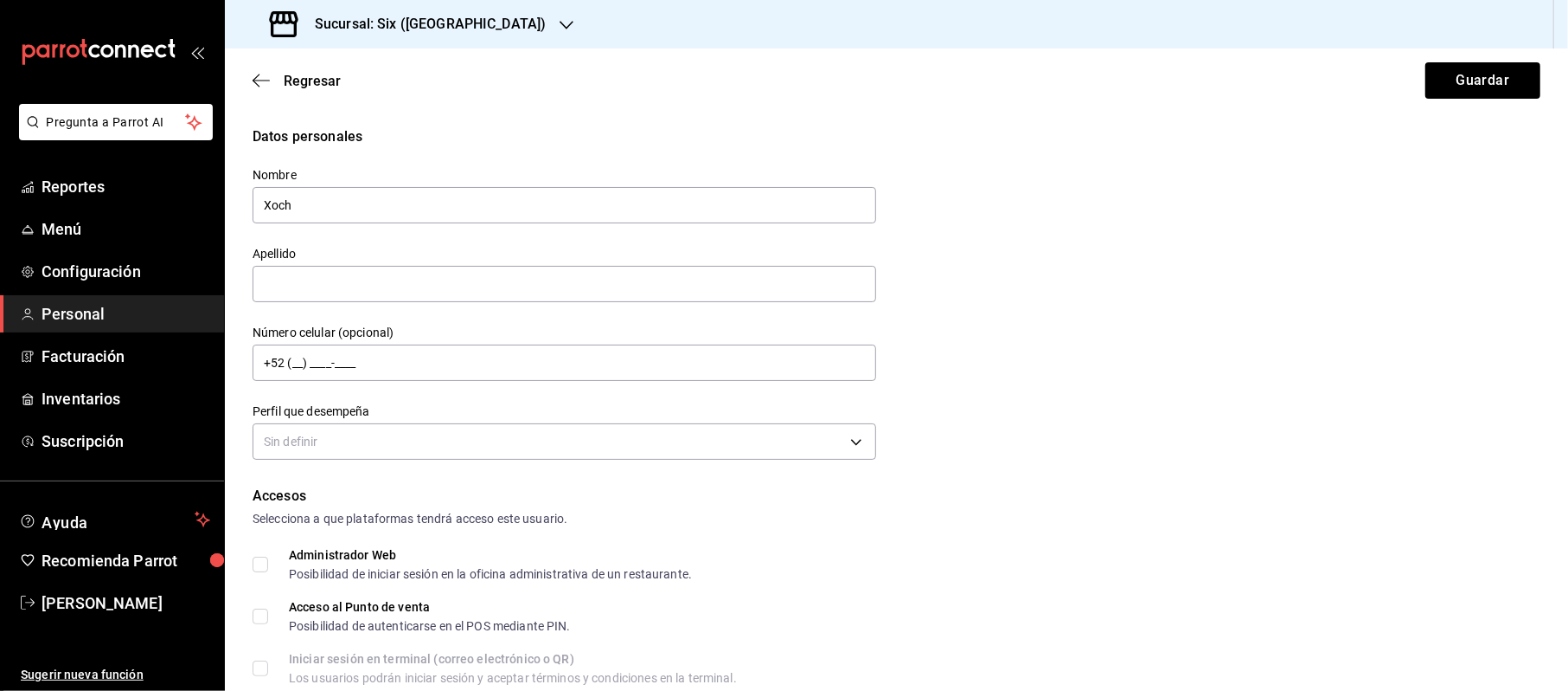
type input "Xochitl"
type input "Dorantes"
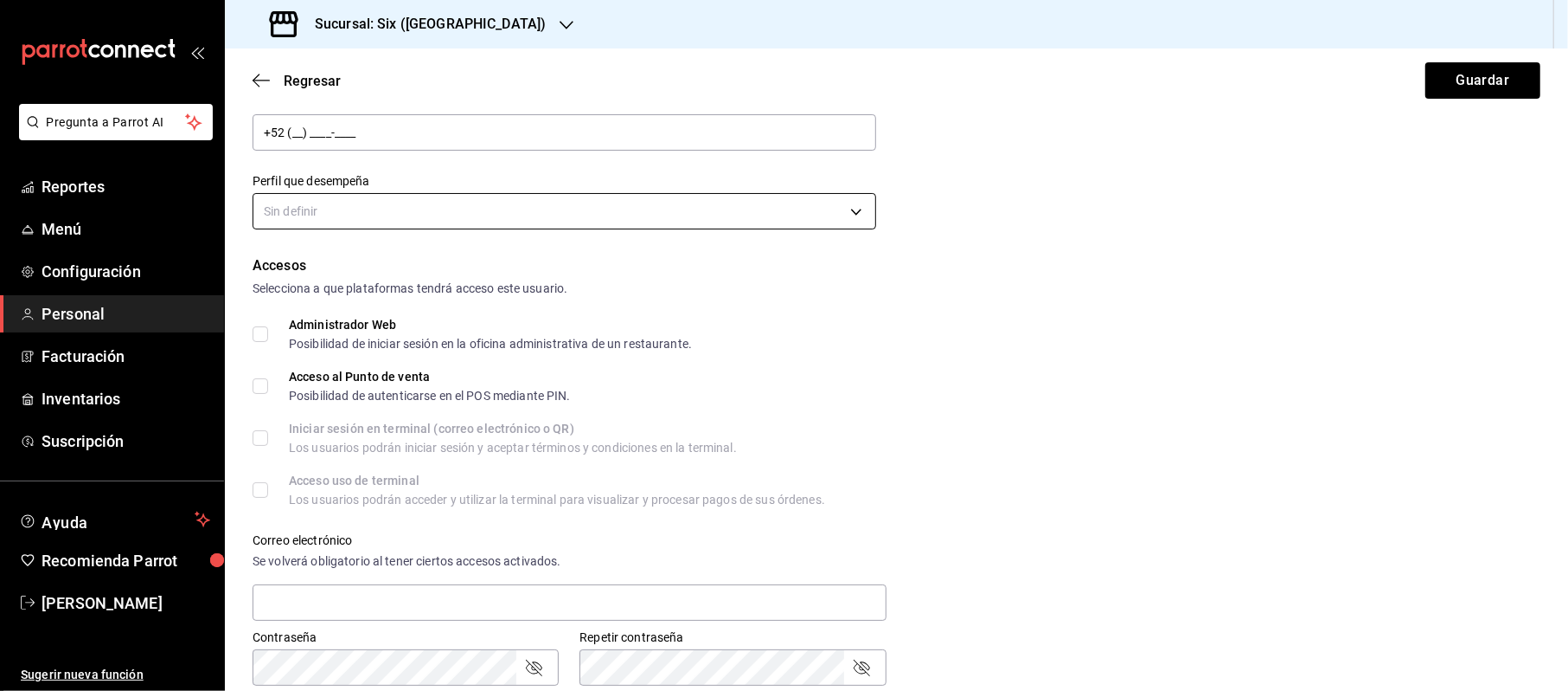
click at [320, 197] on body "Pregunta a Parrot AI Reportes Menú Configuración Personal Facturación Inventari…" at bounding box center [784, 345] width 1568 height 691
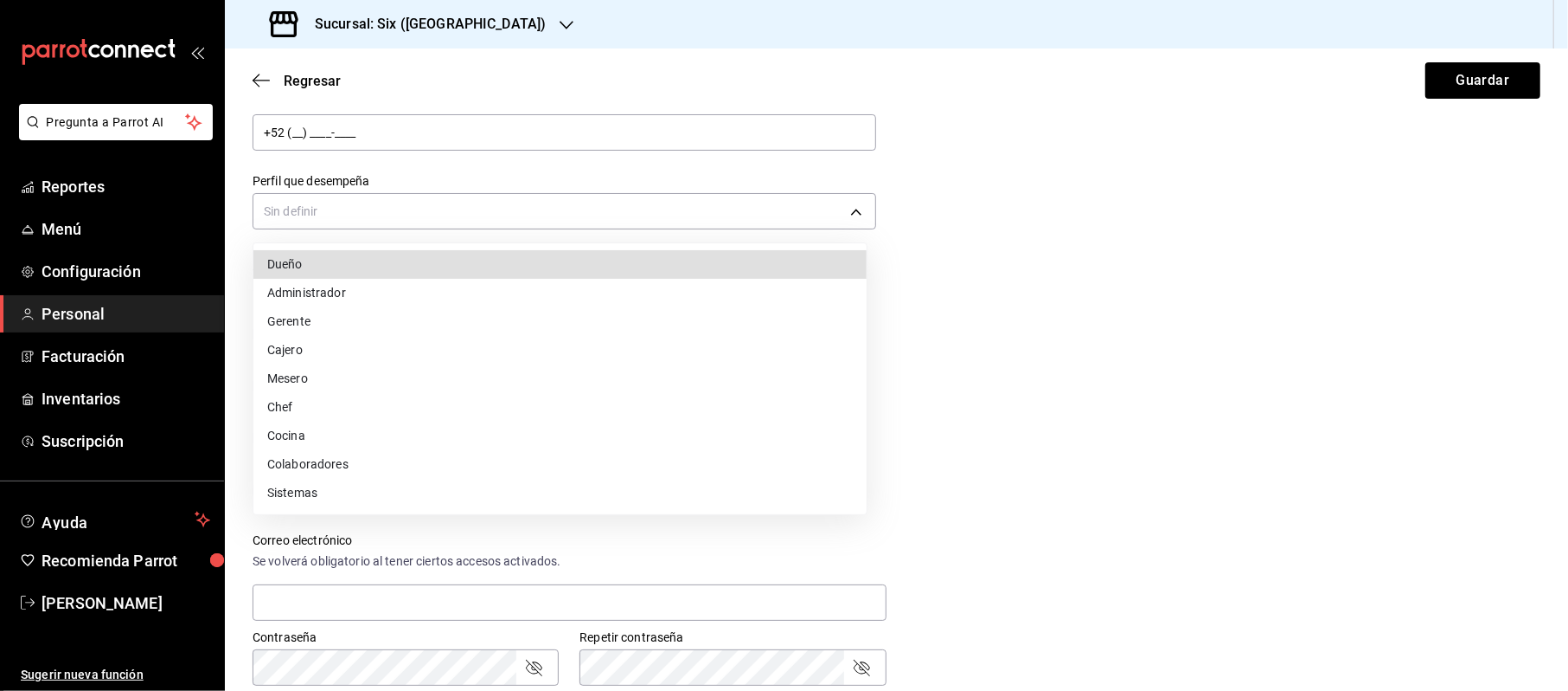
click at [296, 374] on li "Mesero" at bounding box center [560, 378] width 614 height 28
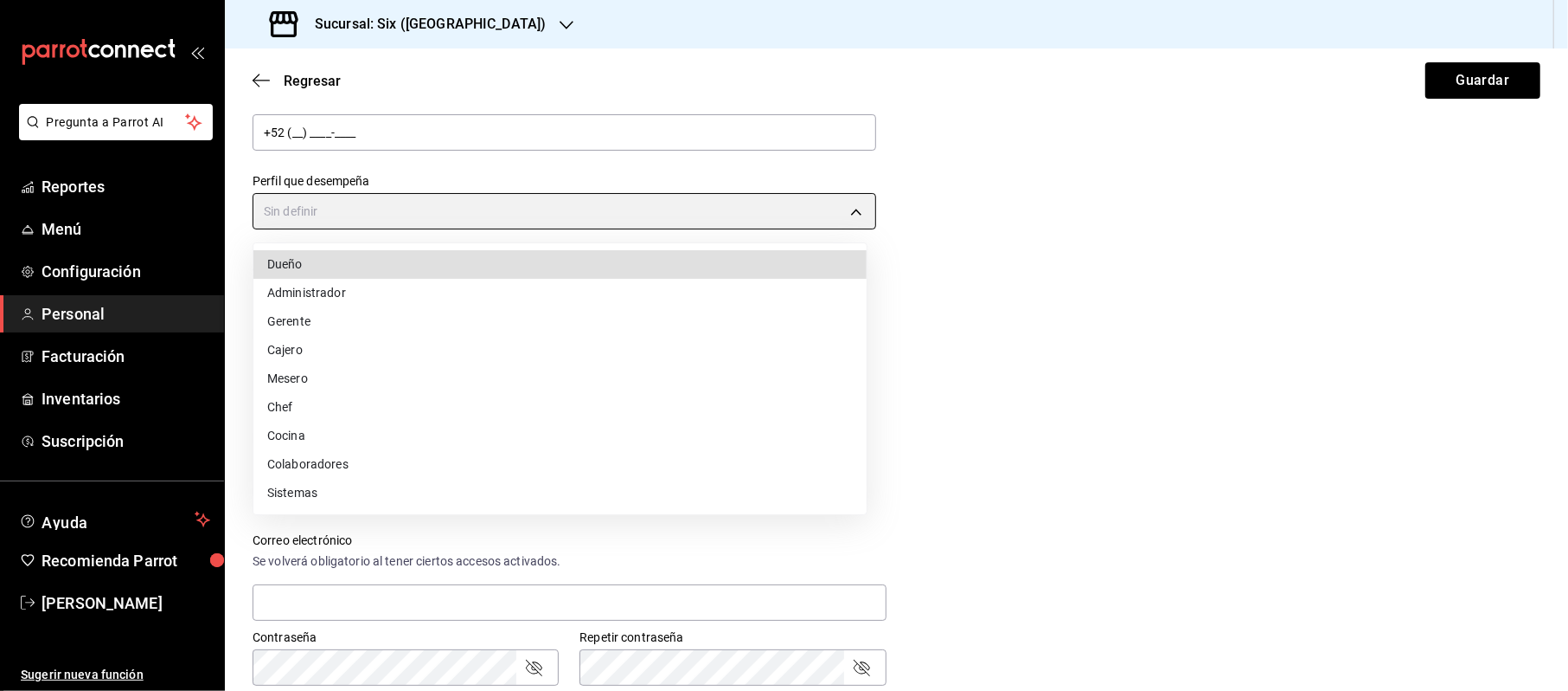
type input "WAITER"
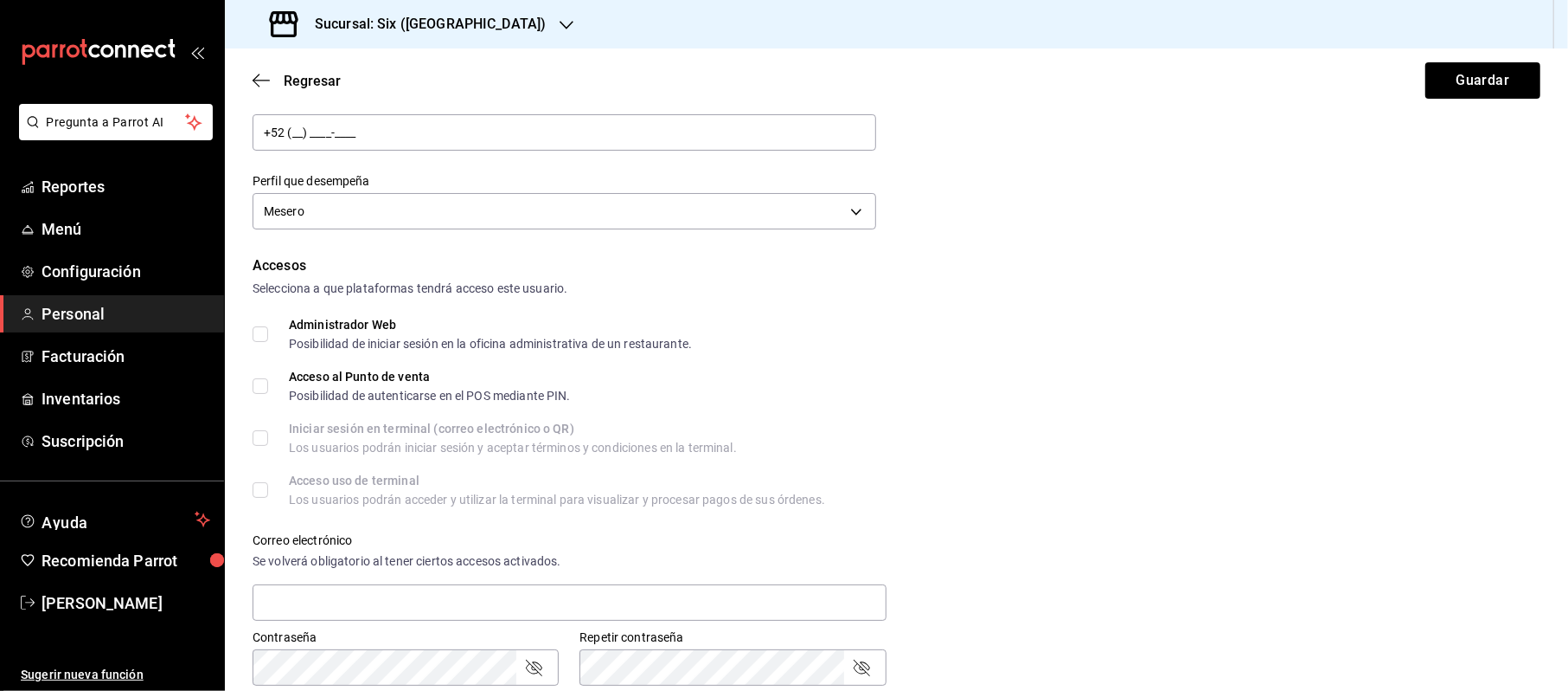
click at [258, 379] on input "Acceso al Punto de venta Posibilidad de autenticarse en el POS mediante PIN." at bounding box center [261, 386] width 16 height 16
checkbox input "true"
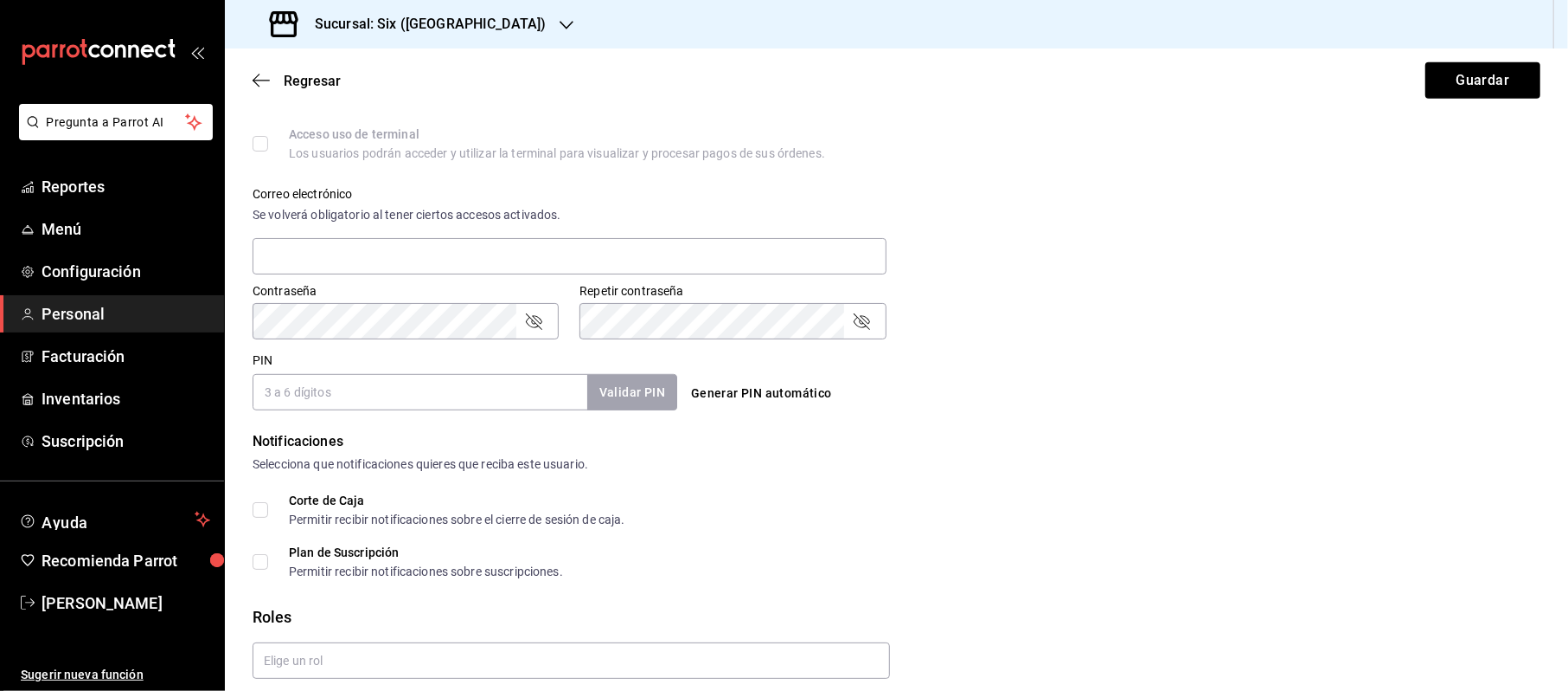
scroll to position [640, 0]
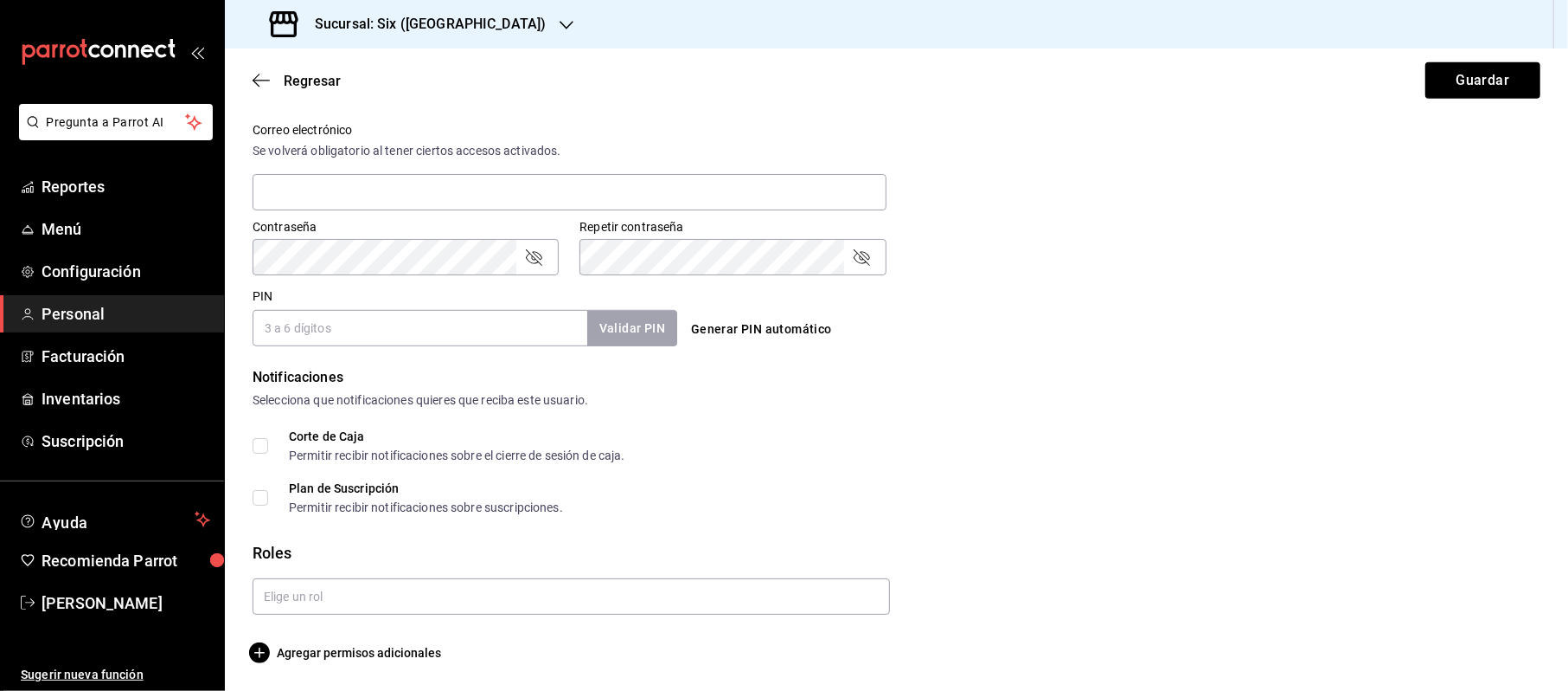
click at [301, 389] on div "Notificaciones Selecciona que notificaciones quieres que reciba este usuario." at bounding box center [897, 387] width 1288 height 42
click at [302, 389] on div "Notificaciones Selecciona que notificaciones quieres que reciba este usuario." at bounding box center [897, 387] width 1288 height 42
click at [305, 354] on form "Datos personales Nombre Xochitl Apellido Dorantes Número celular (opcional) +52…" at bounding box center [897, 74] width 1288 height 1177
click at [330, 328] on input "PIN" at bounding box center [420, 327] width 335 height 36
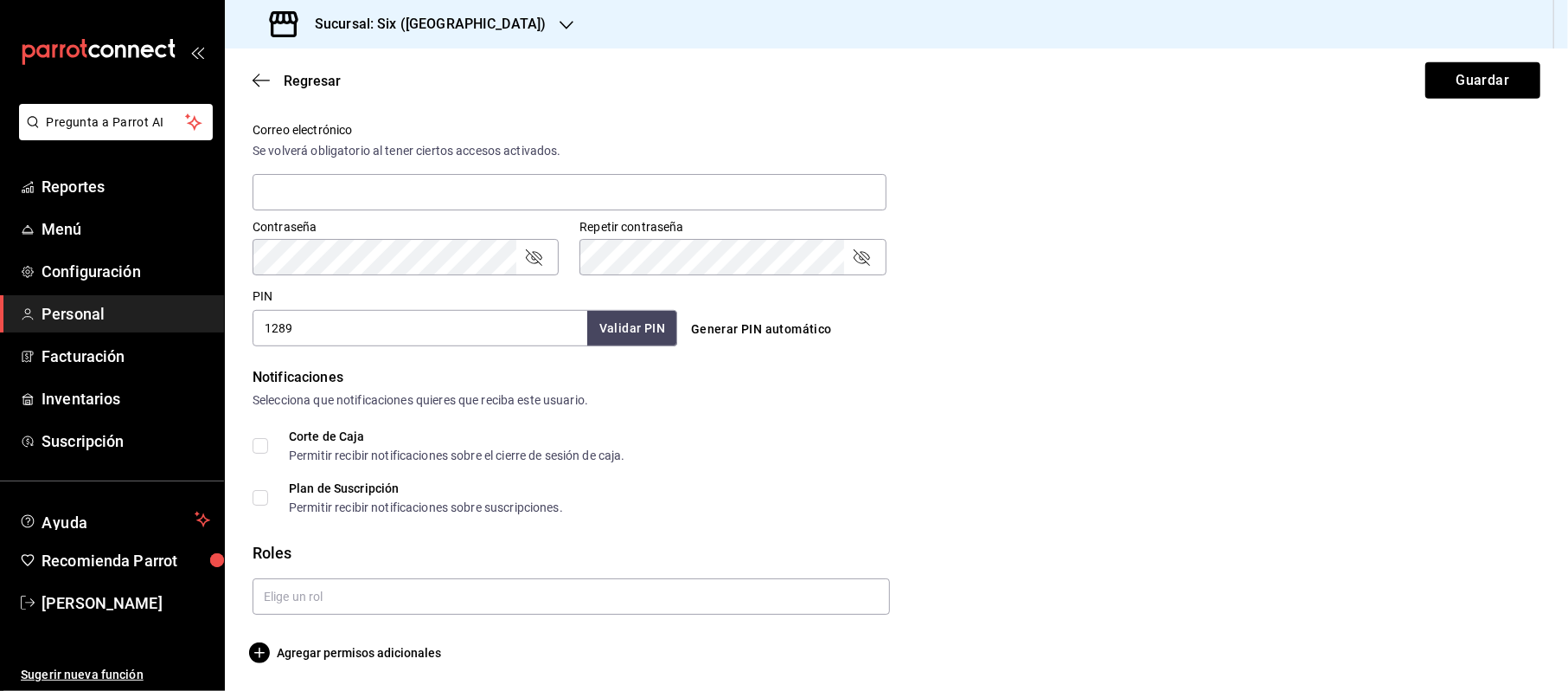
type input "1289"
click at [604, 339] on button "Validar PIN" at bounding box center [631, 328] width 92 height 37
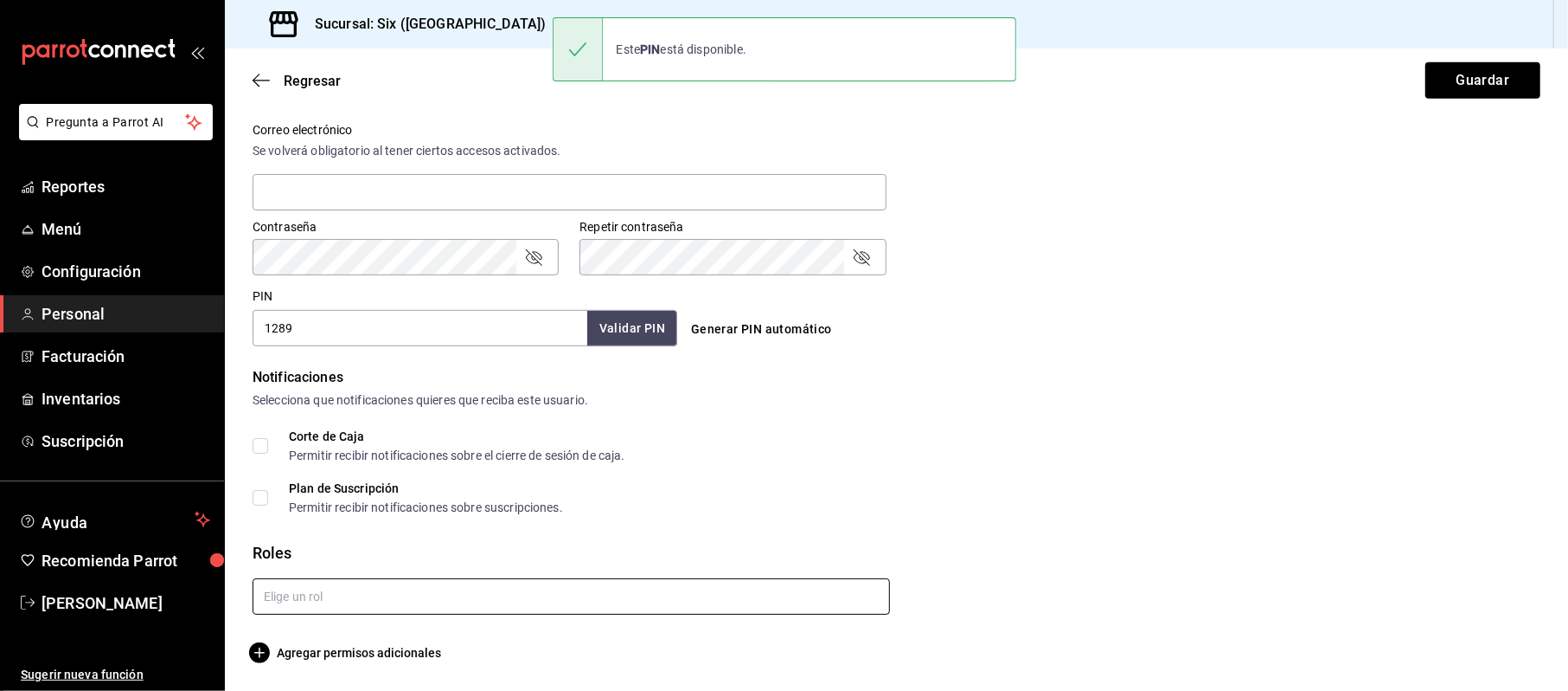
click at [301, 596] on input "text" at bounding box center [572, 595] width 638 height 36
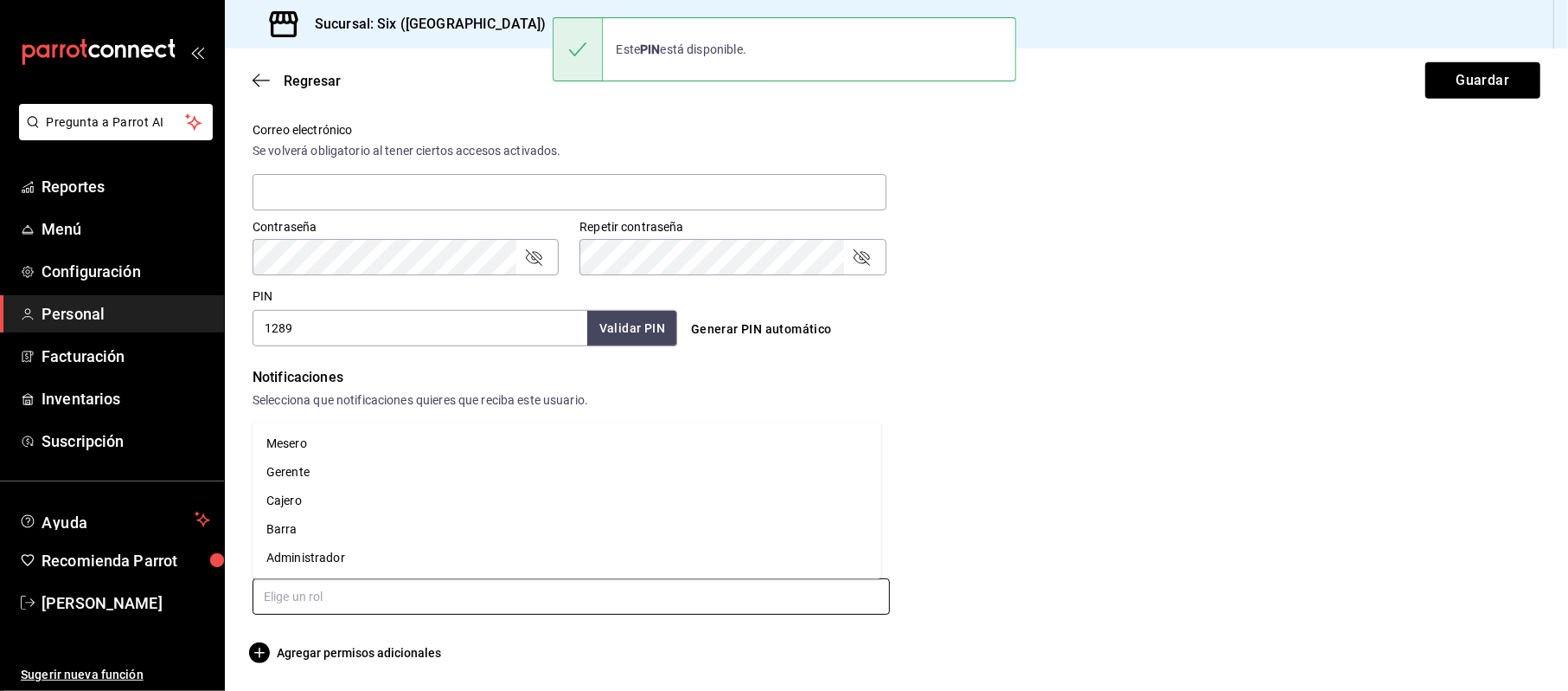
click at [303, 451] on li "Mesero" at bounding box center [568, 443] width 629 height 28
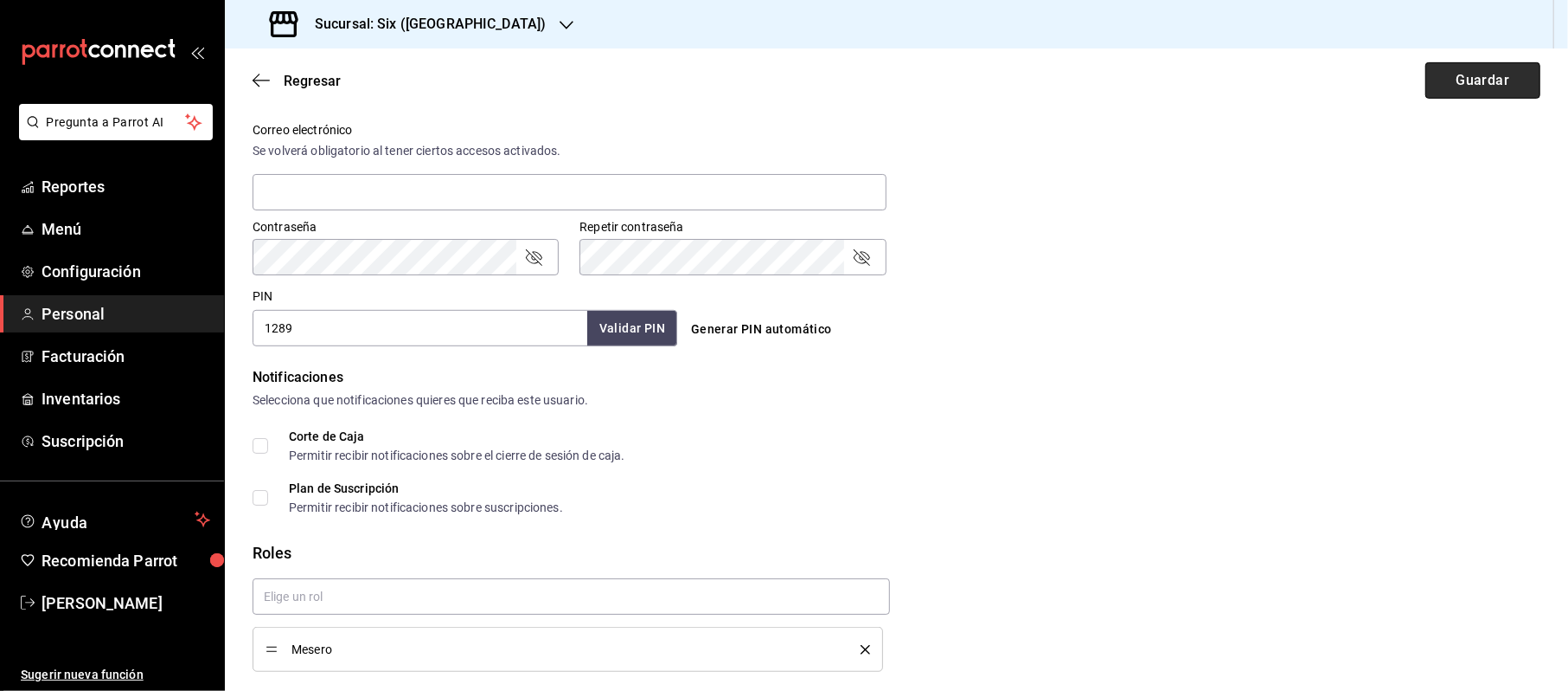
click at [1485, 87] on button "Guardar" at bounding box center [1483, 80] width 115 height 36
